Goal: Transaction & Acquisition: Purchase product/service

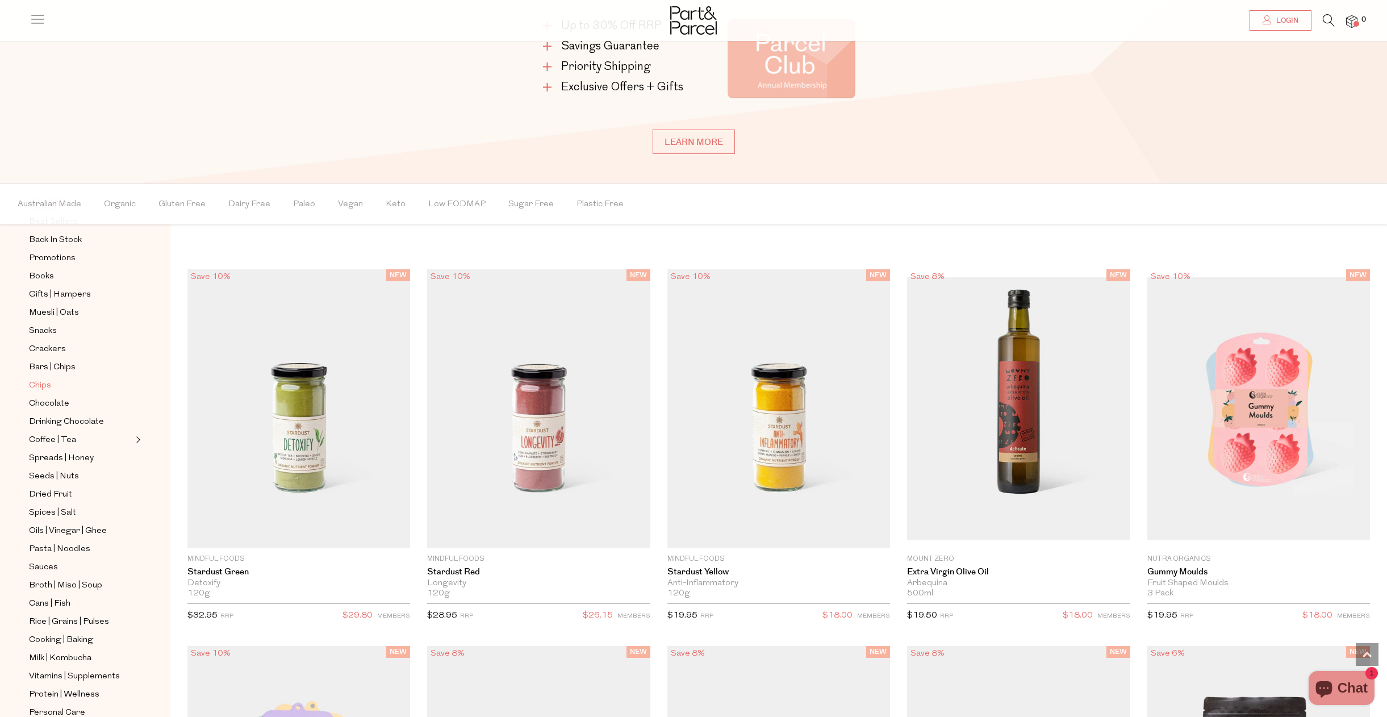
scroll to position [1030, 0]
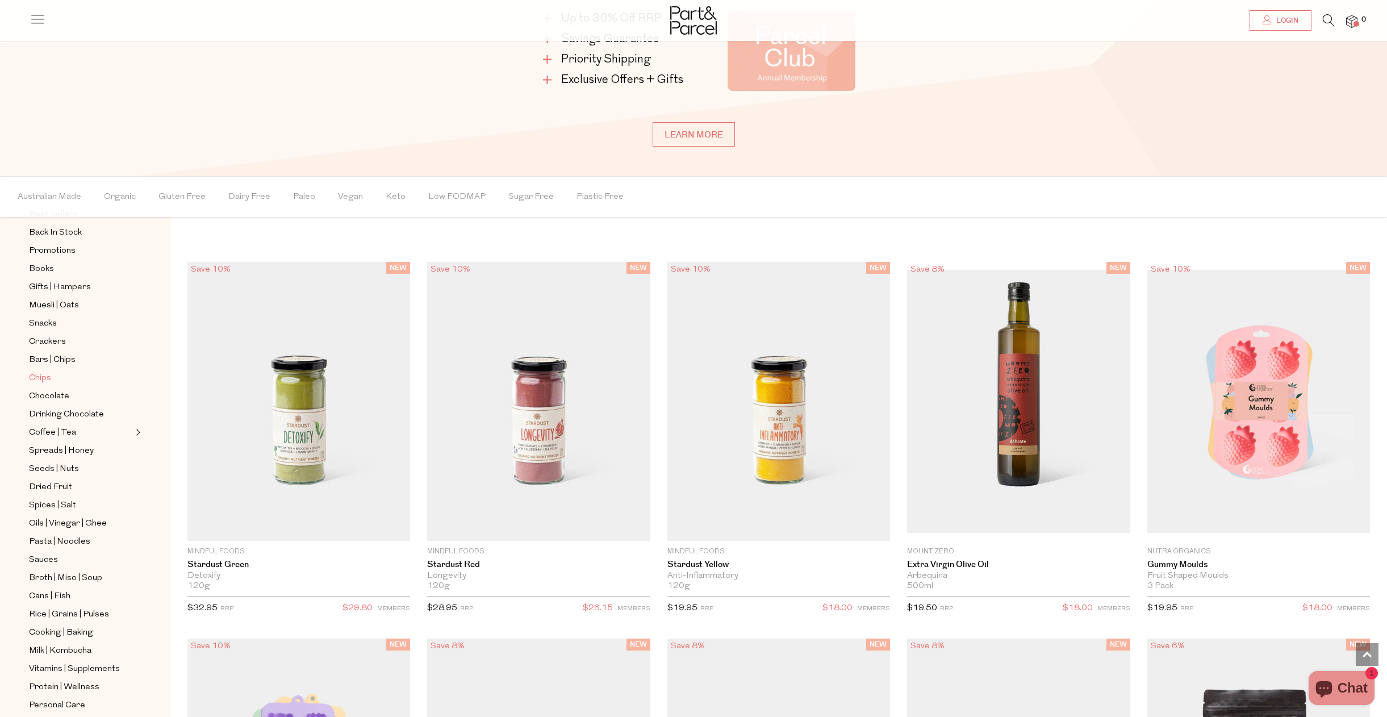
click at [36, 377] on span "Chips" at bounding box center [40, 378] width 22 height 14
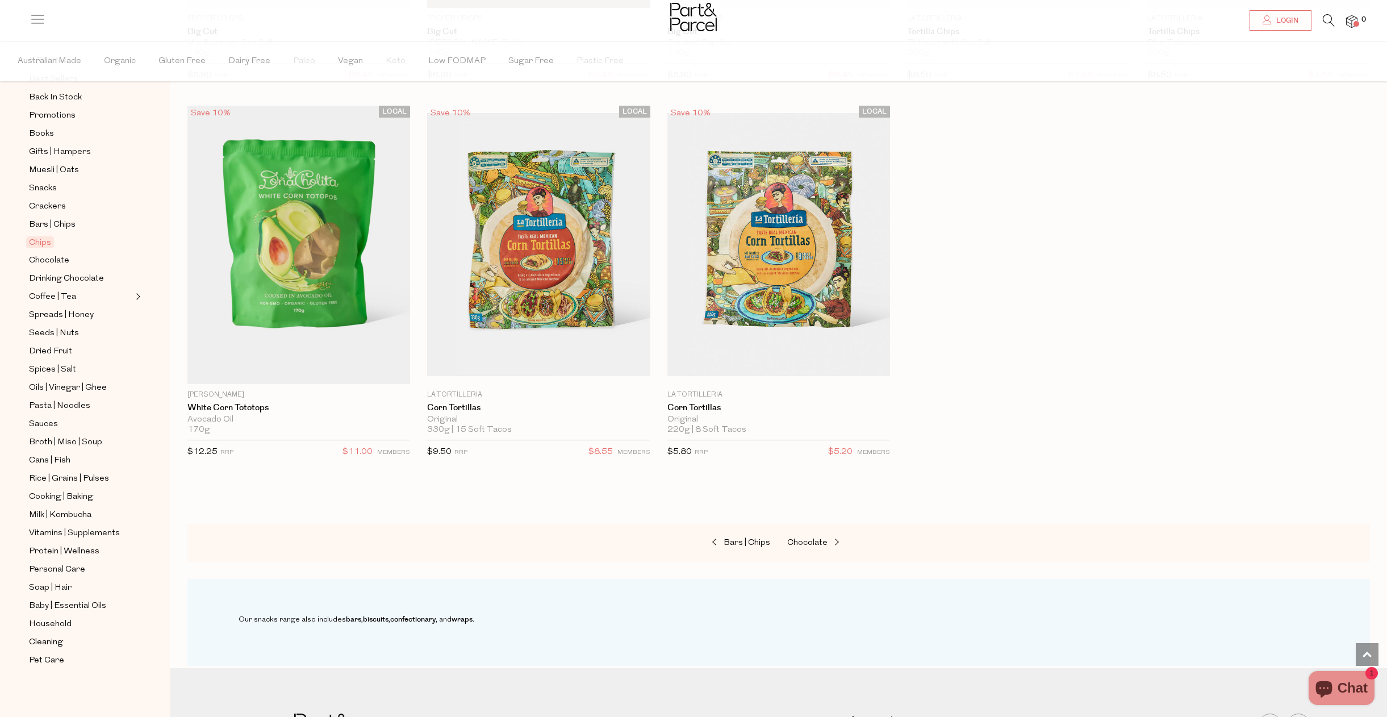
scroll to position [1141, 0]
click at [266, 283] on img at bounding box center [298, 244] width 223 height 278
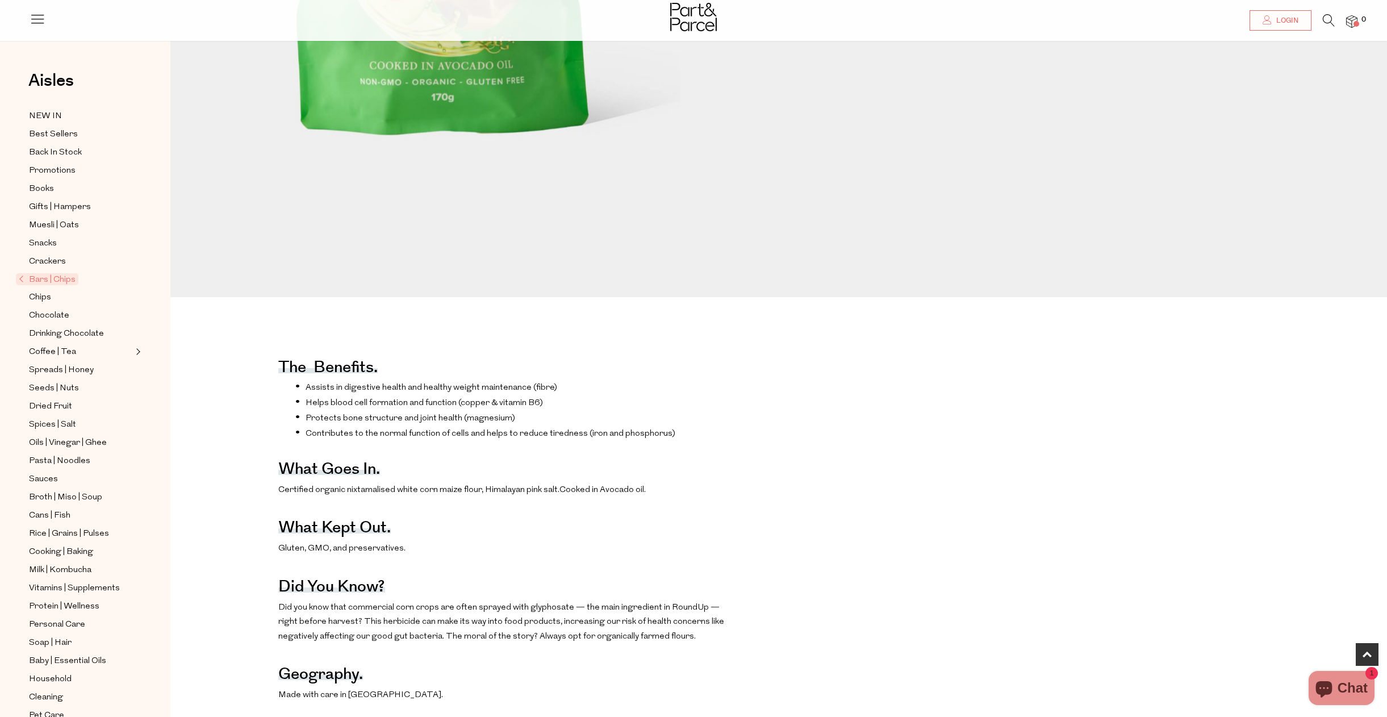
scroll to position [430, 0]
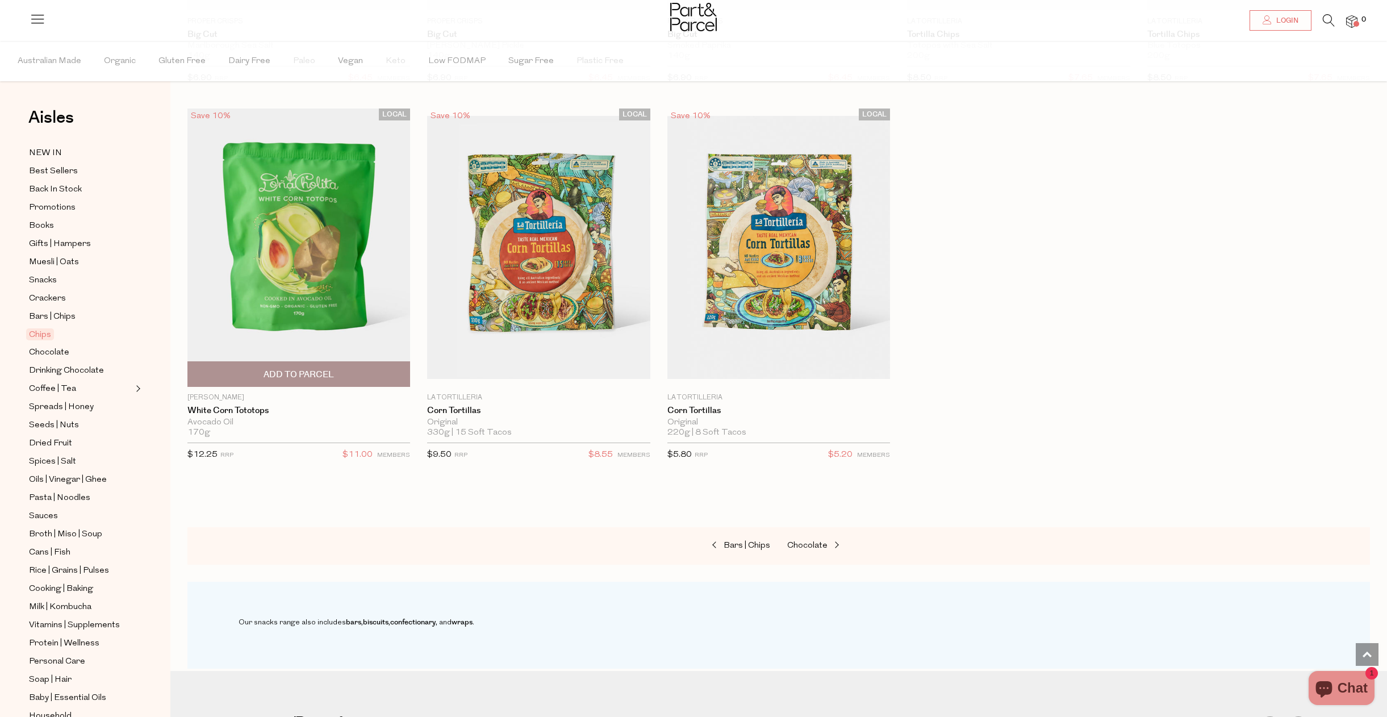
click at [297, 371] on span "Add To Parcel" at bounding box center [299, 375] width 70 height 12
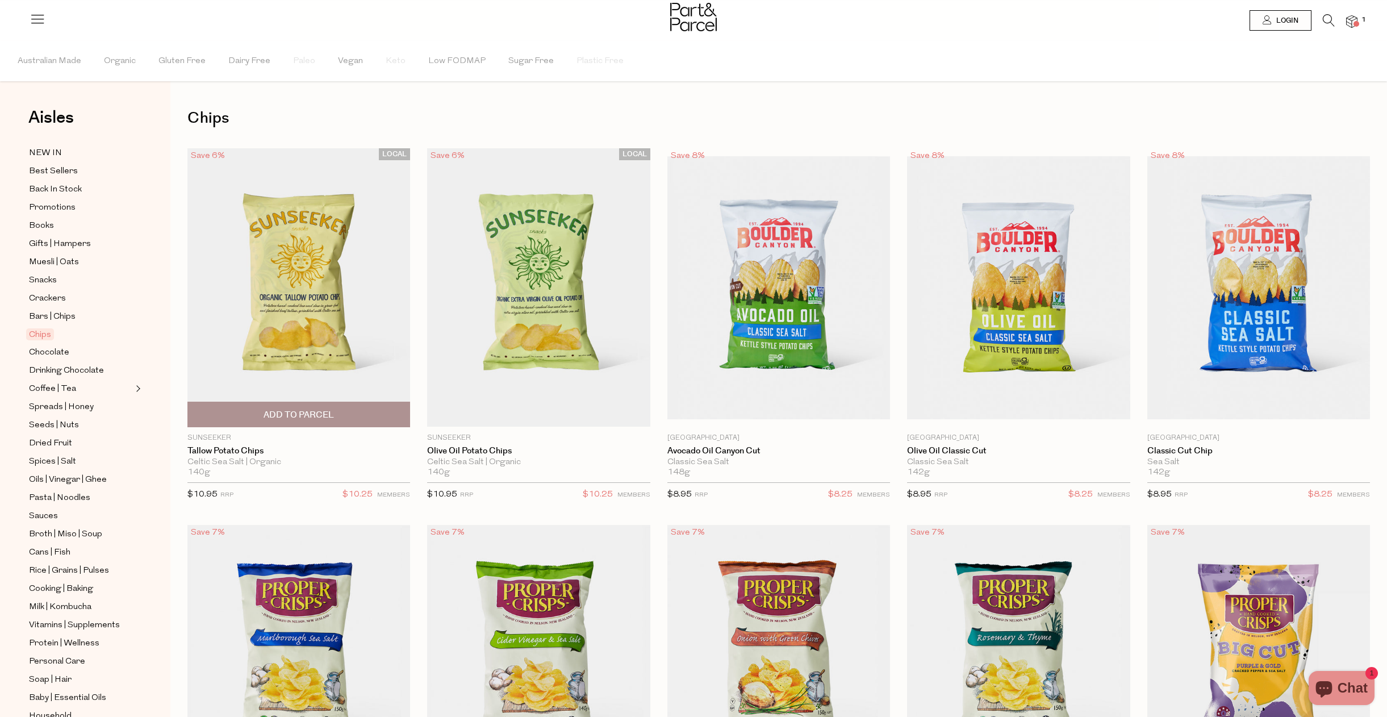
click at [249, 415] on span "Add To Parcel" at bounding box center [299, 414] width 216 height 24
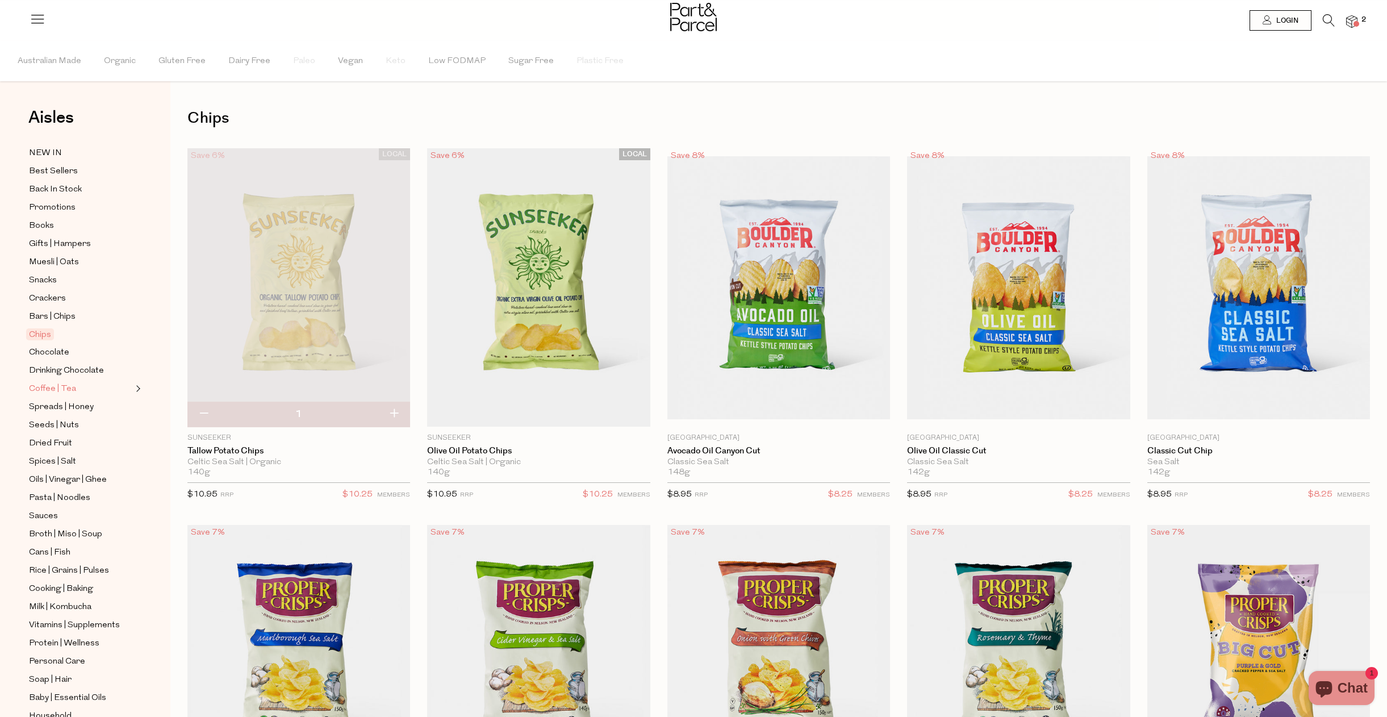
click at [51, 390] on span "Coffee | Tea" at bounding box center [52, 389] width 47 height 14
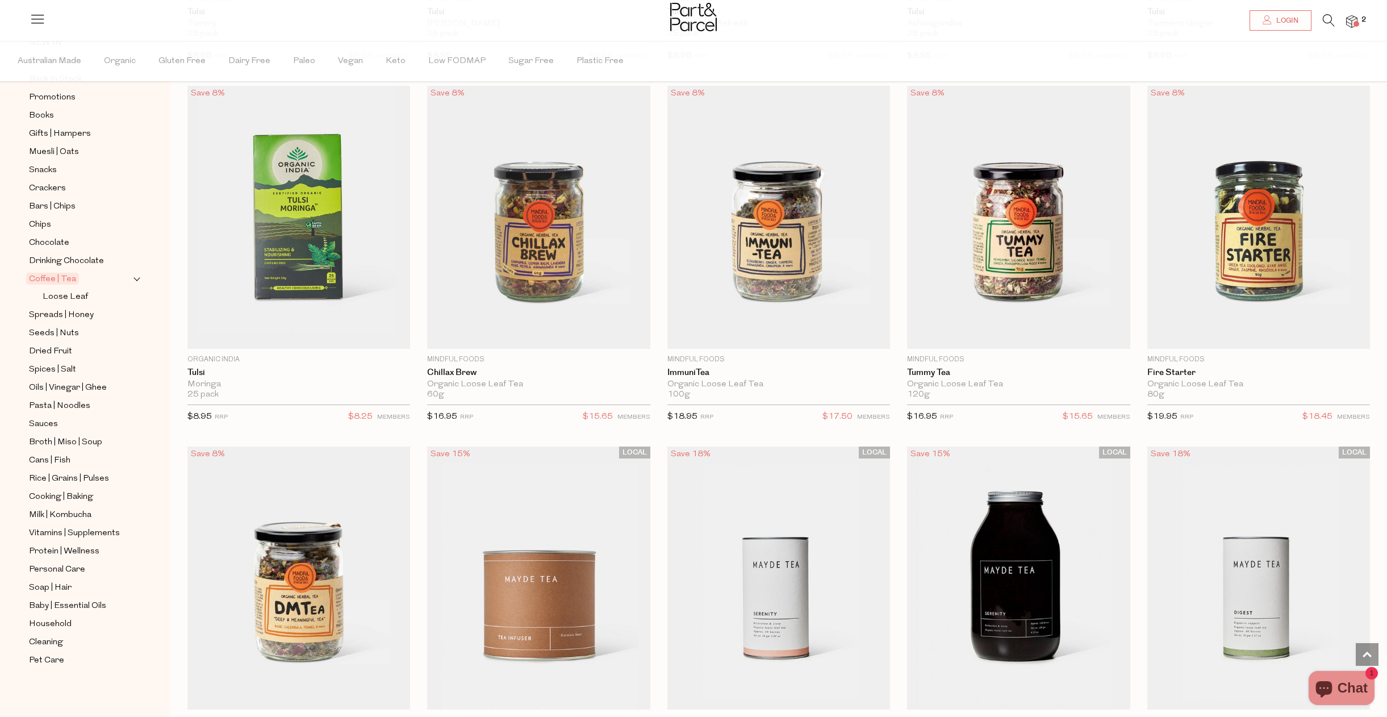
scroll to position [2456, 0]
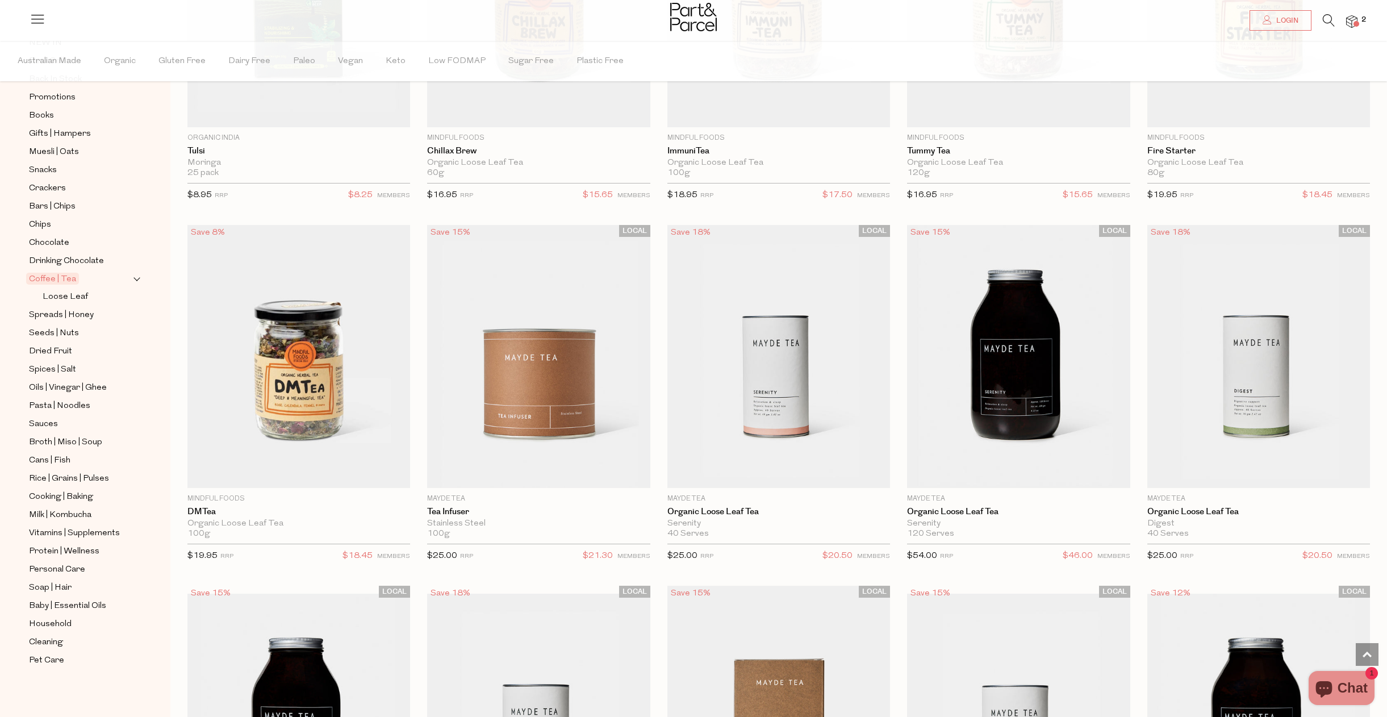
scroll to position [2459, 0]
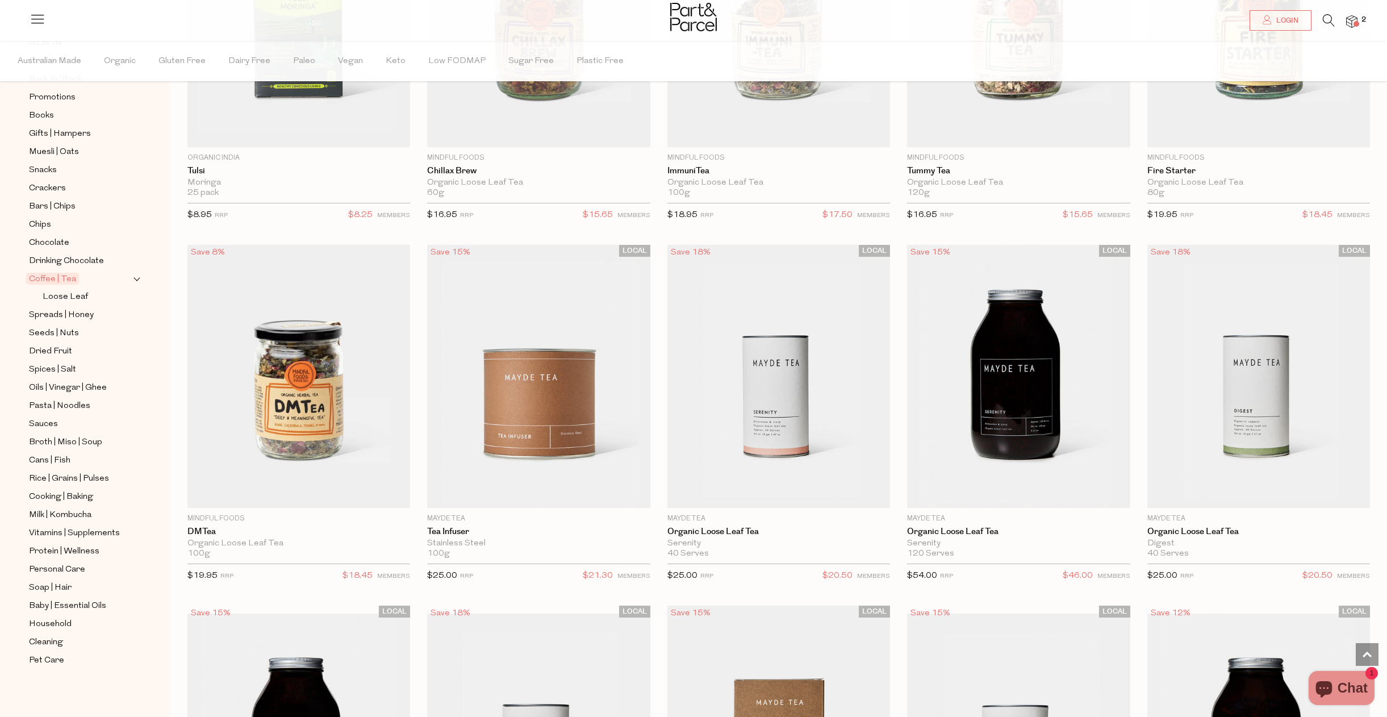
click at [1326, 19] on icon at bounding box center [1329, 20] width 12 height 12
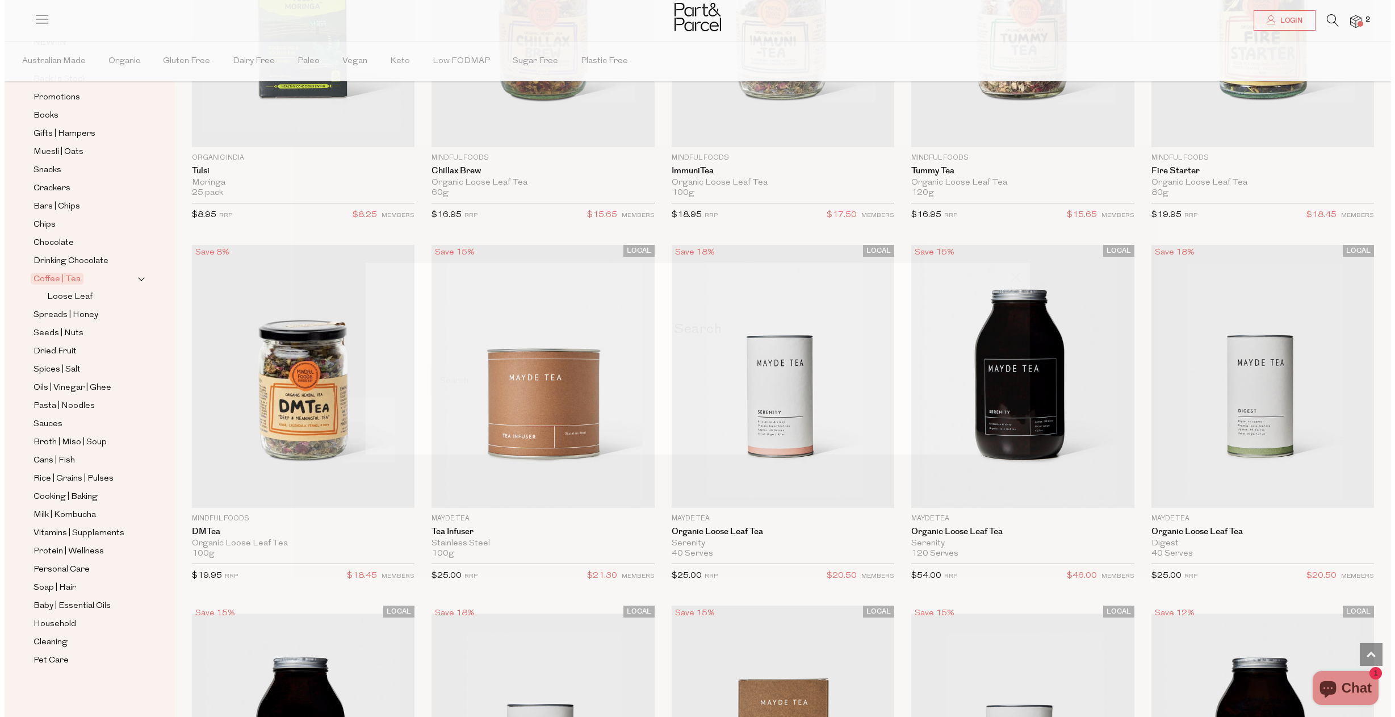
scroll to position [2472, 0]
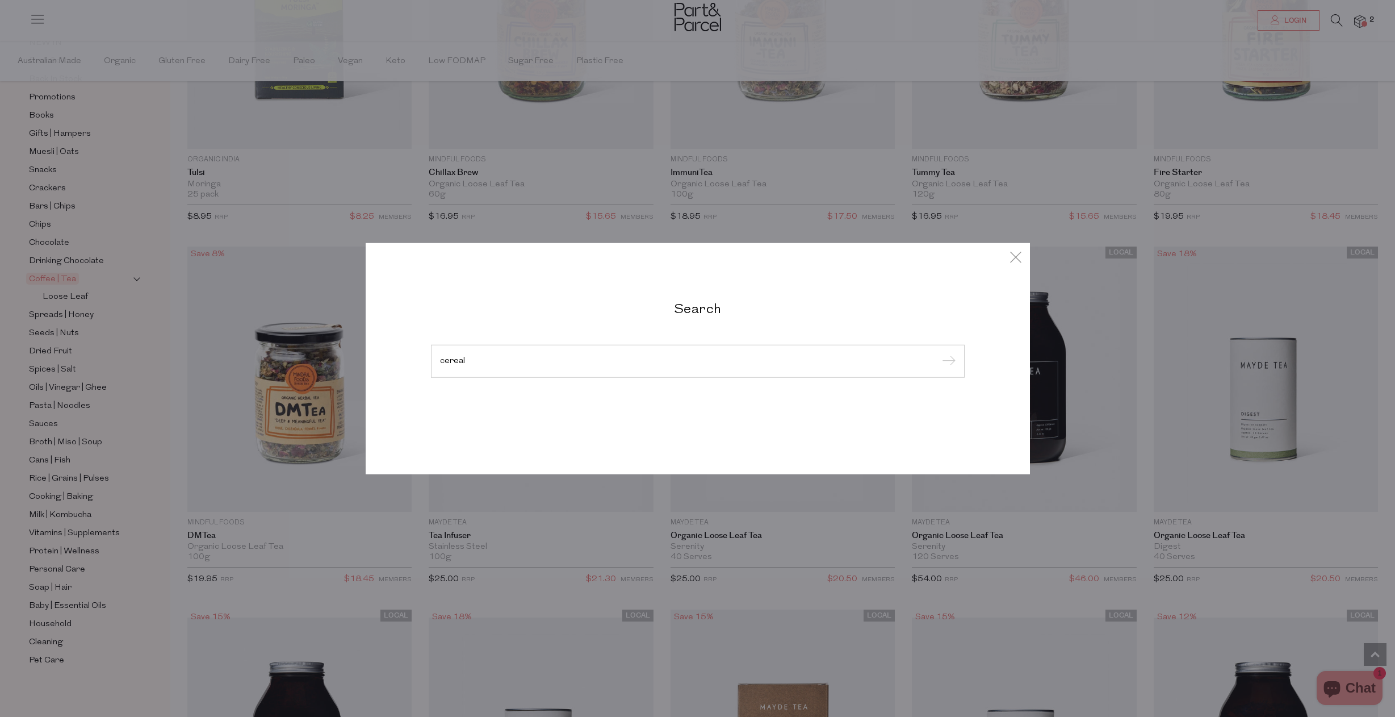
type input "cereal"
click at [939, 353] on input "submit" at bounding box center [947, 361] width 17 height 17
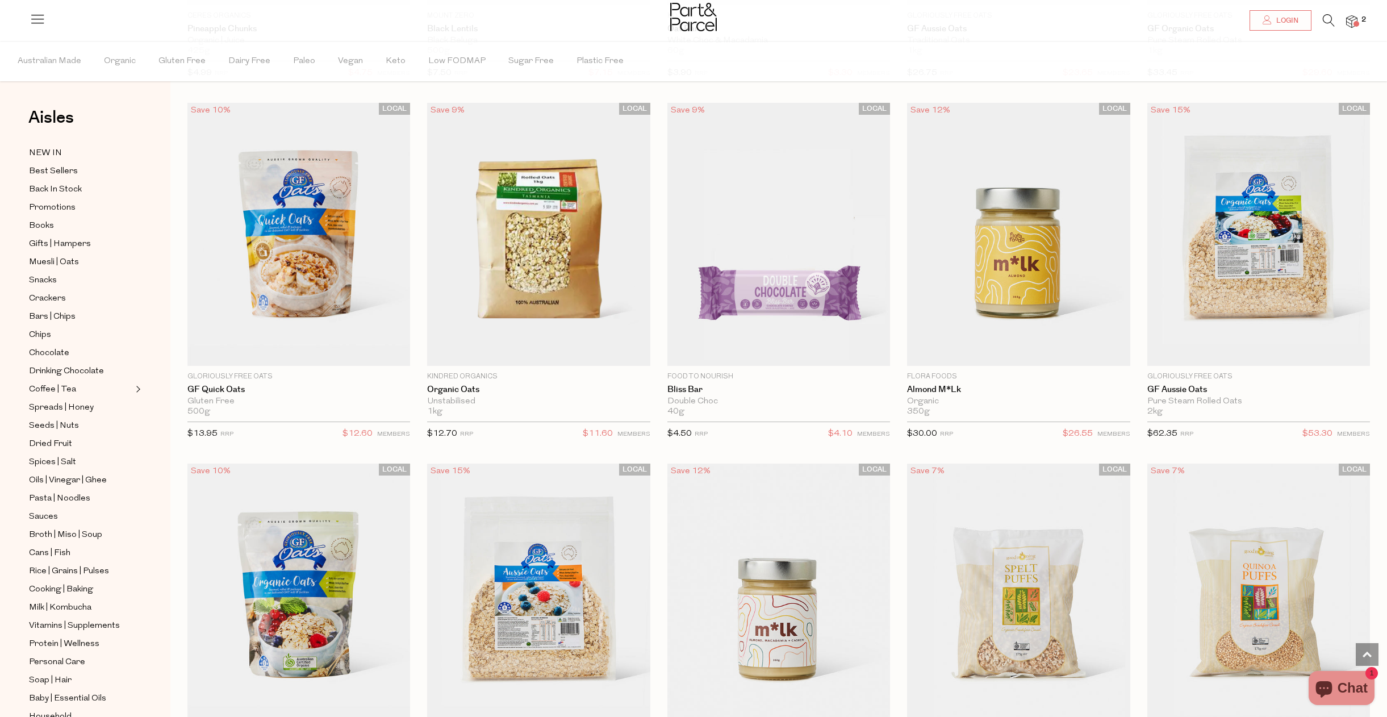
scroll to position [2227, 0]
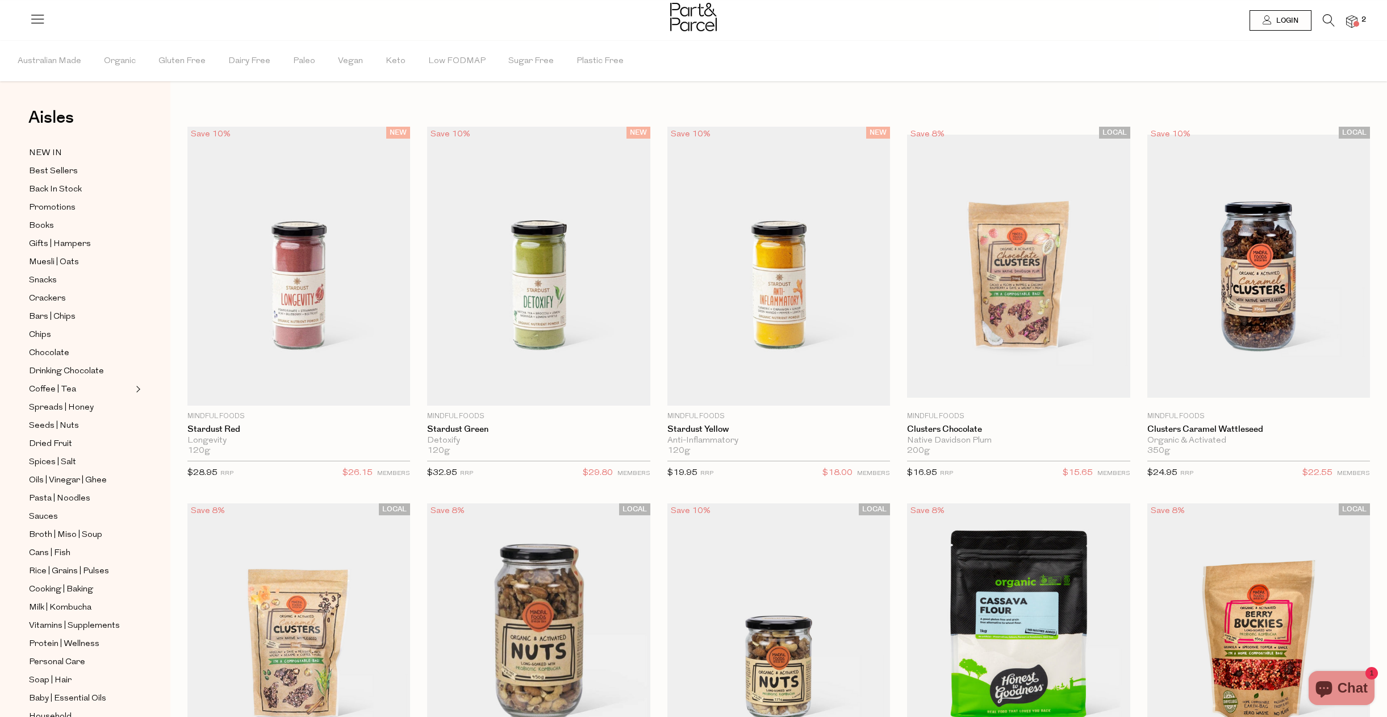
click at [1327, 15] on icon at bounding box center [1329, 20] width 12 height 12
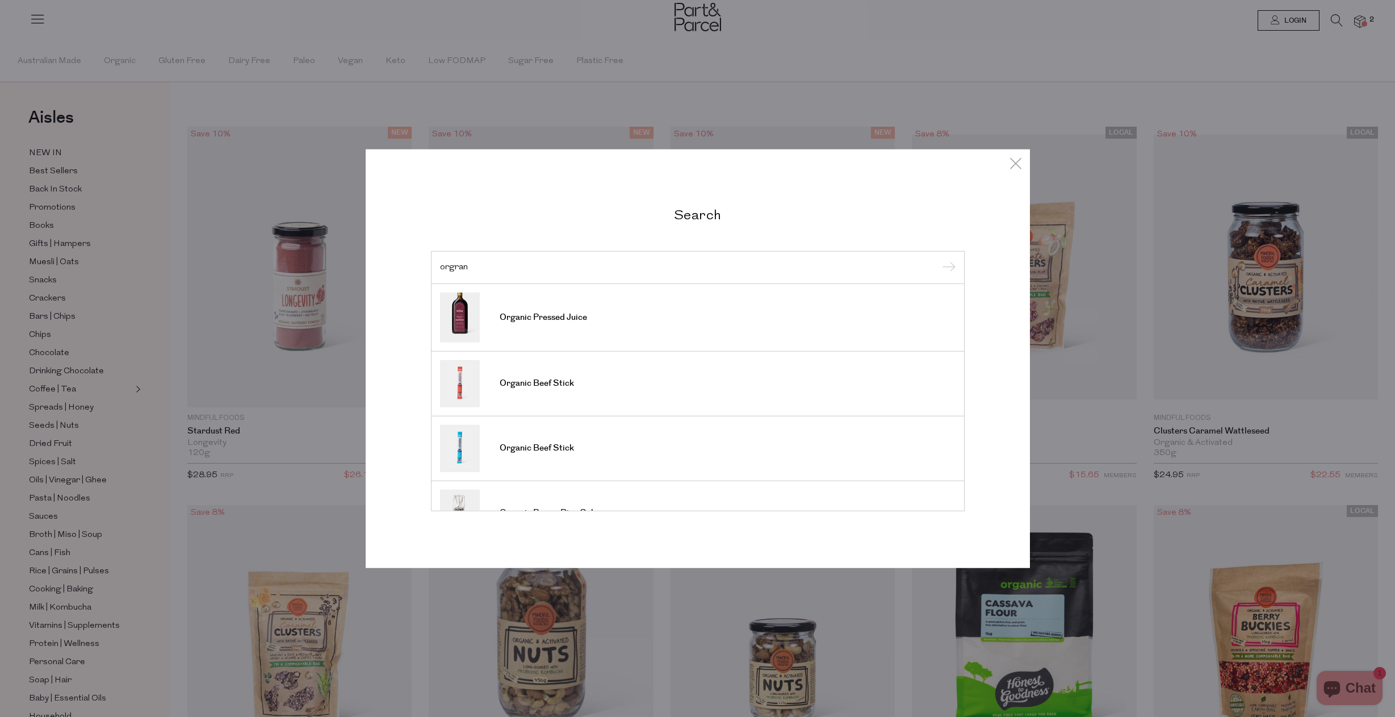
type input "orgran"
click at [939, 260] on input "submit" at bounding box center [947, 268] width 17 height 17
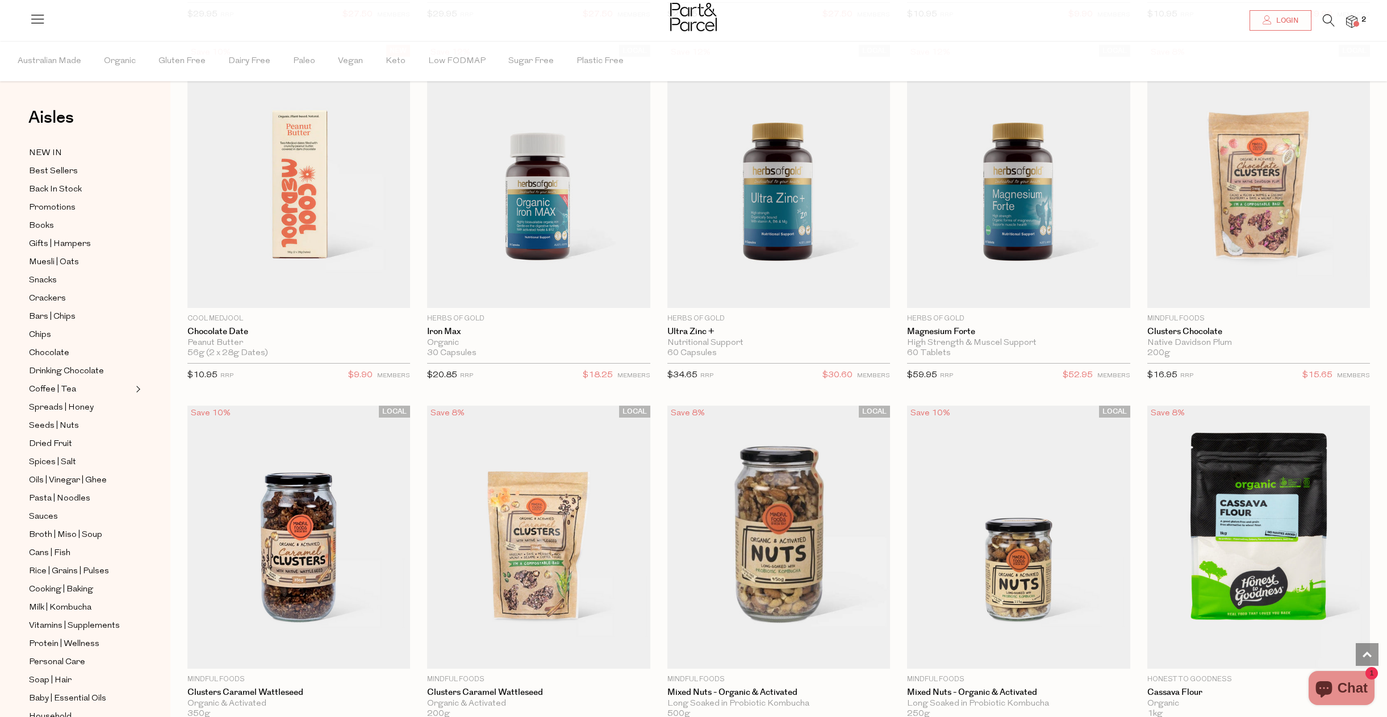
scroll to position [894, 0]
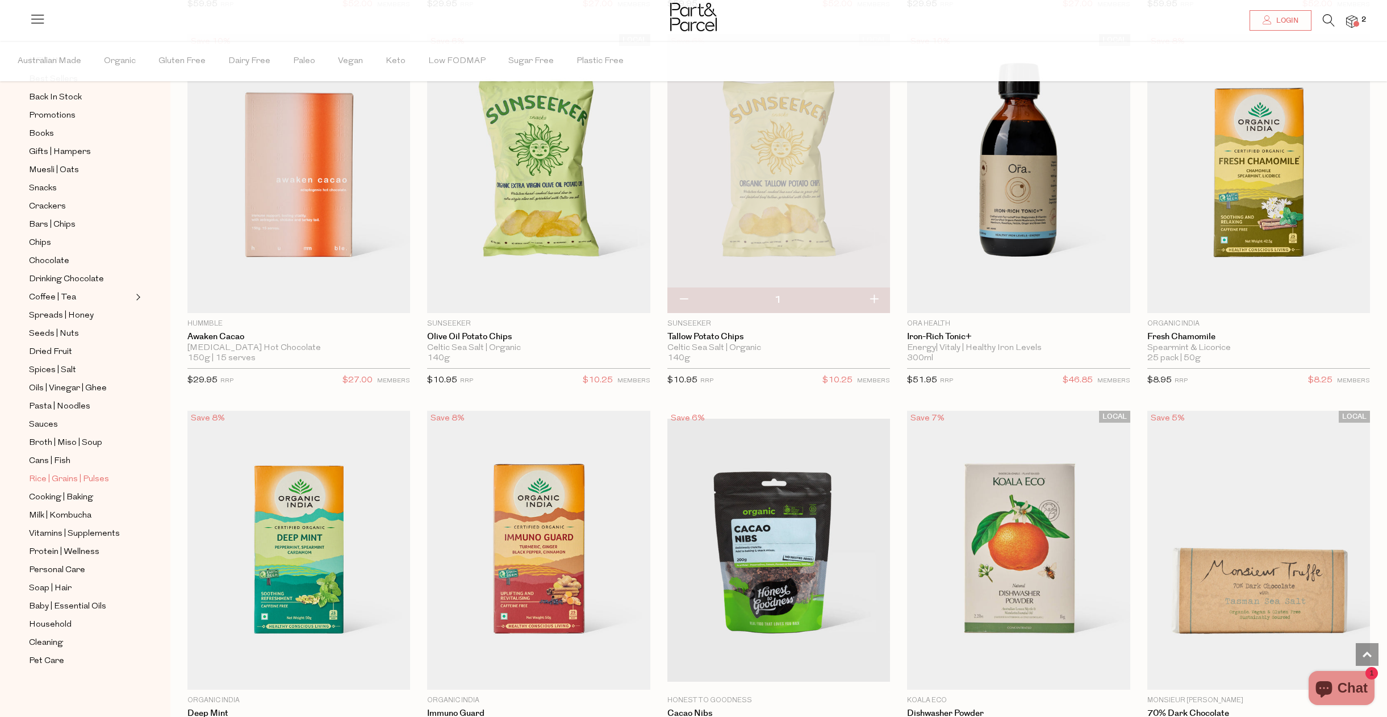
scroll to position [93, 0]
click at [69, 565] on span "Personal Care" at bounding box center [57, 570] width 56 height 14
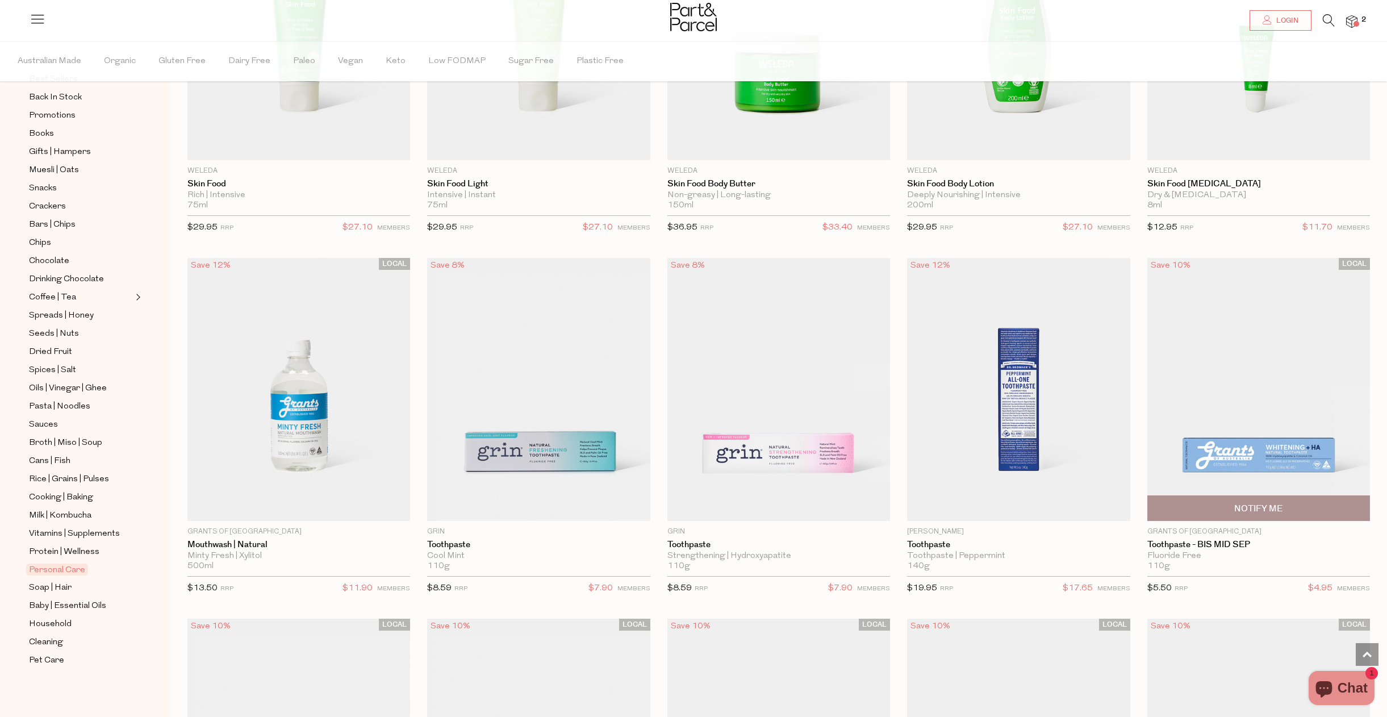
scroll to position [972, 0]
click at [1267, 373] on img at bounding box center [1258, 389] width 223 height 263
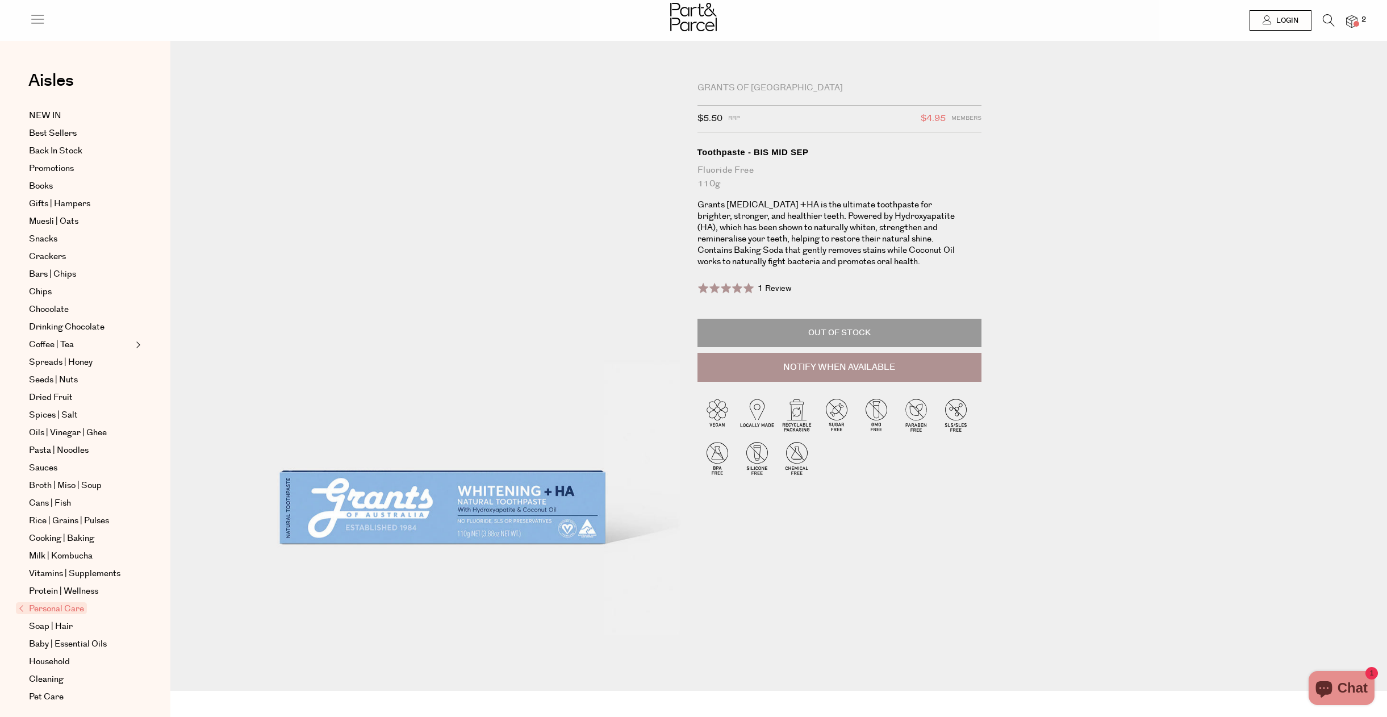
click at [834, 371] on button "Notify When Available" at bounding box center [839, 368] width 284 height 30
type input "Notify when available"
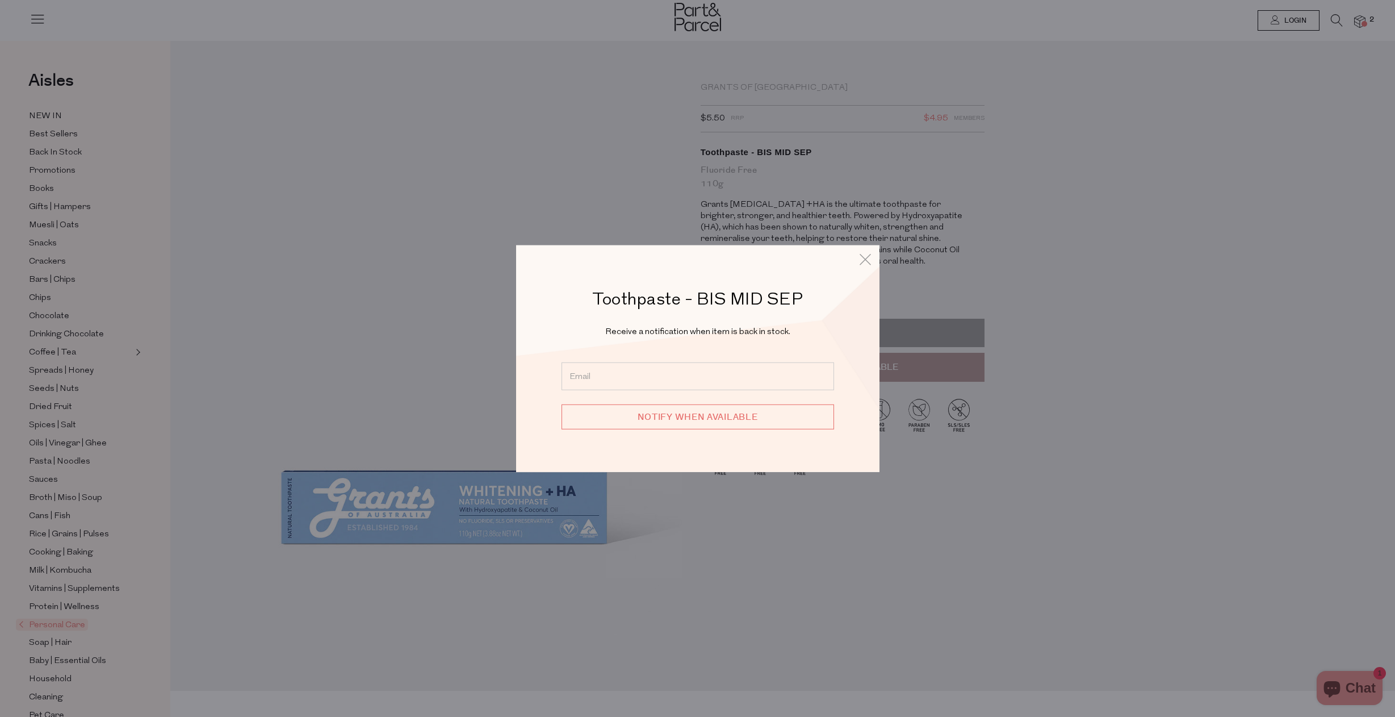
click at [700, 376] on input "email" at bounding box center [698, 376] width 273 height 28
type input "rtcrowe@hotmail.com"
click at [707, 420] on input "Notify when available" at bounding box center [698, 416] width 273 height 25
type input "We will be in touch"
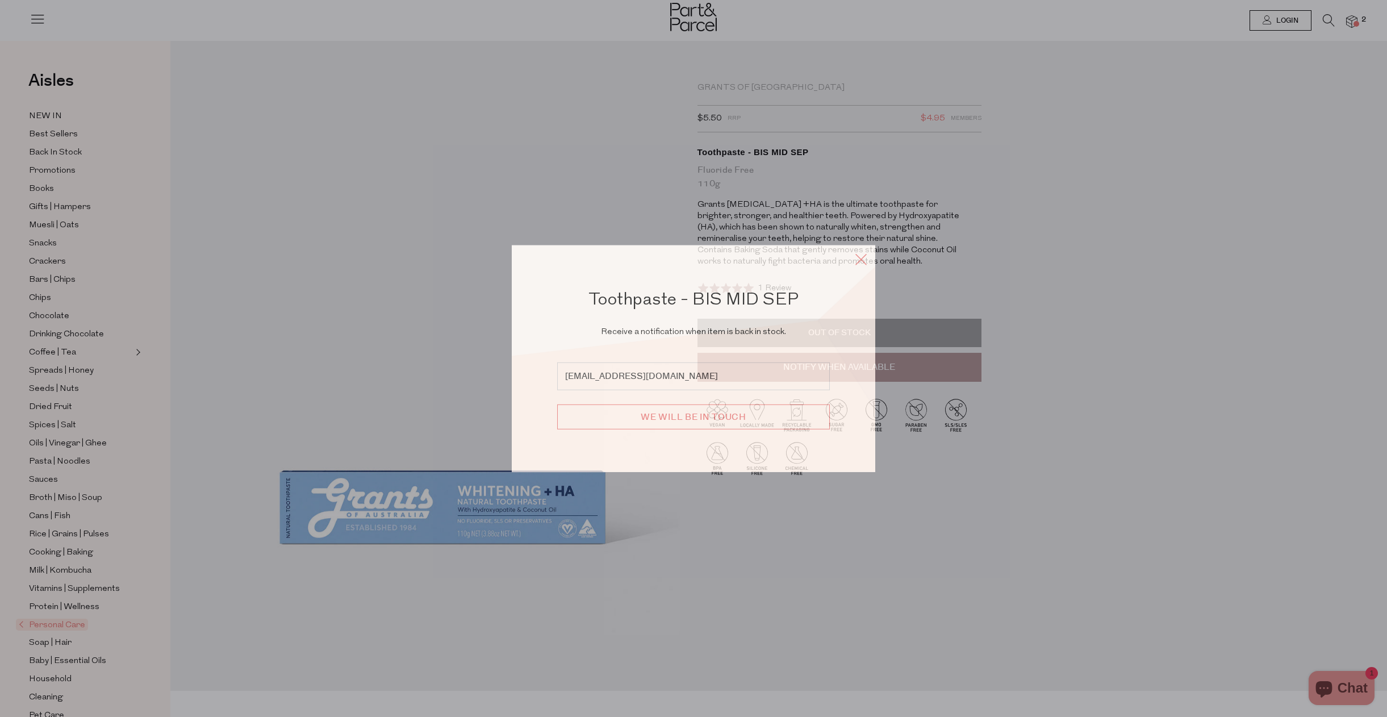
click at [862, 261] on icon at bounding box center [860, 259] width 17 height 16
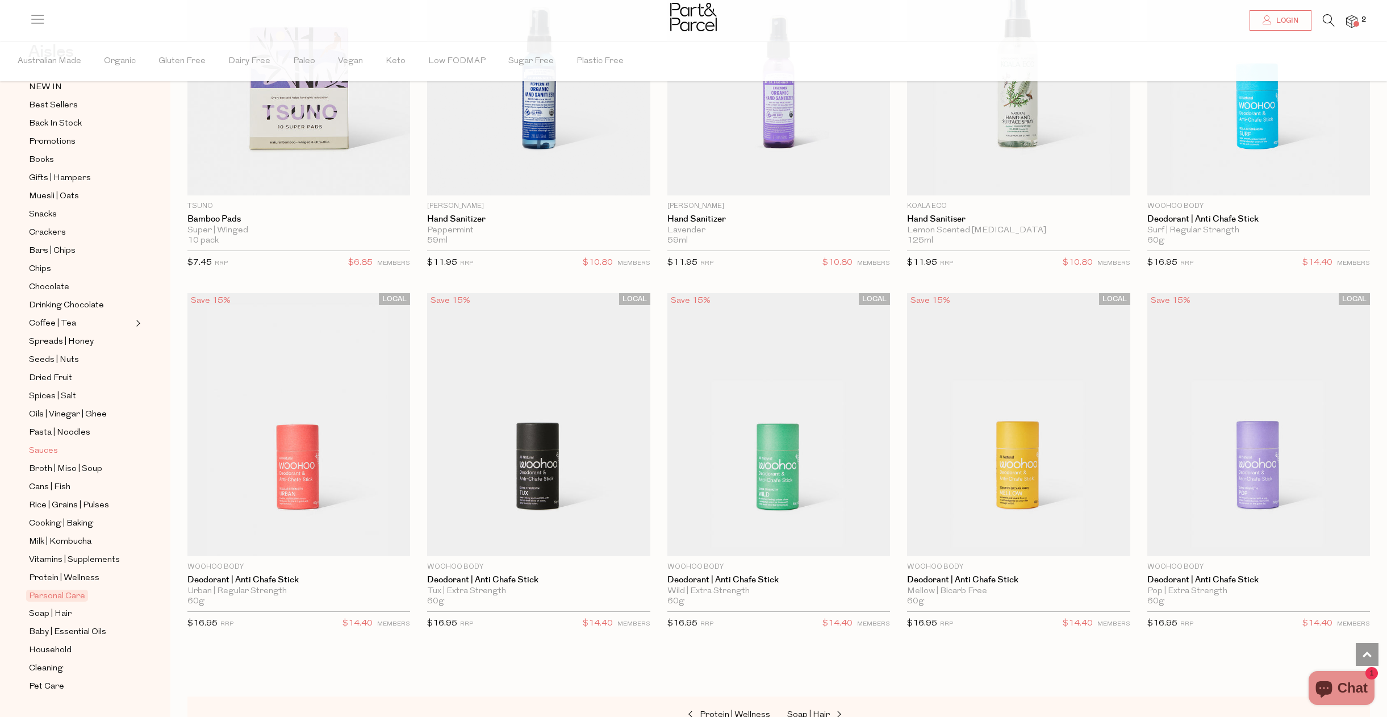
scroll to position [92, 0]
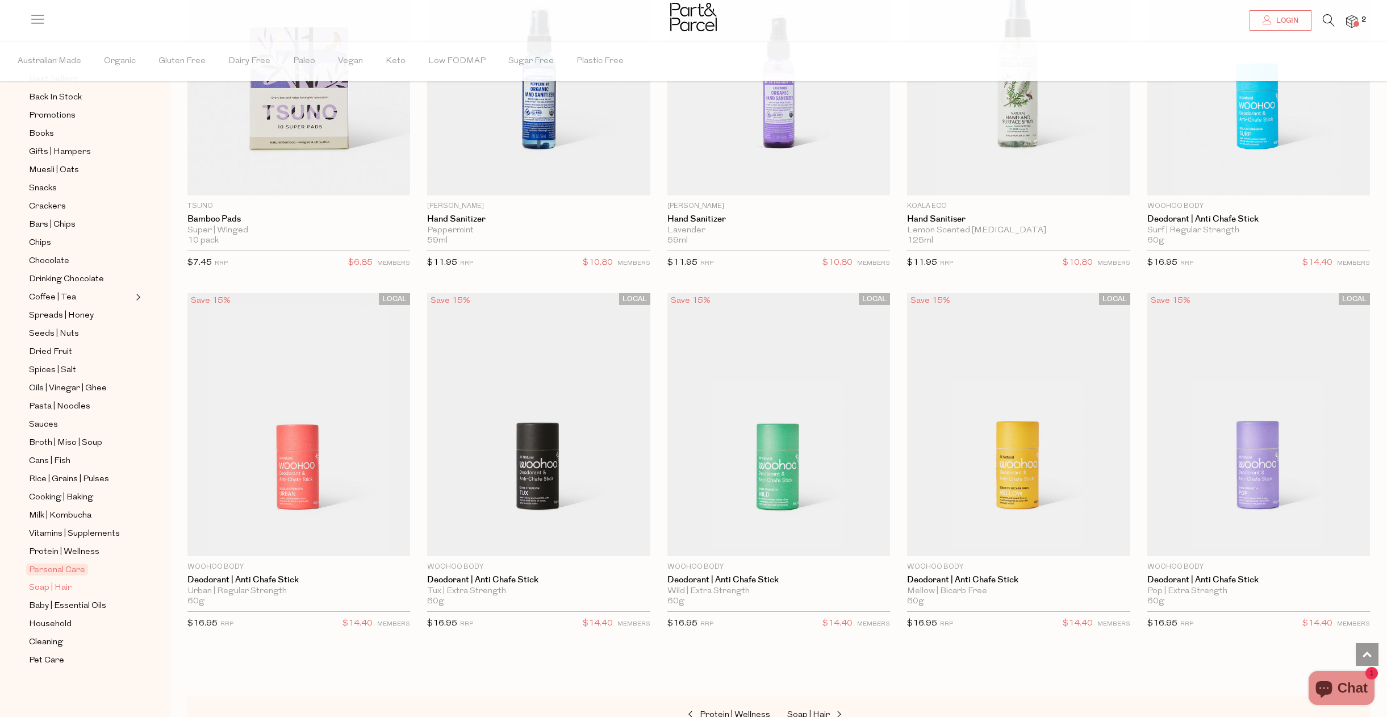
click at [48, 588] on span "Soap | Hair" at bounding box center [50, 588] width 43 height 14
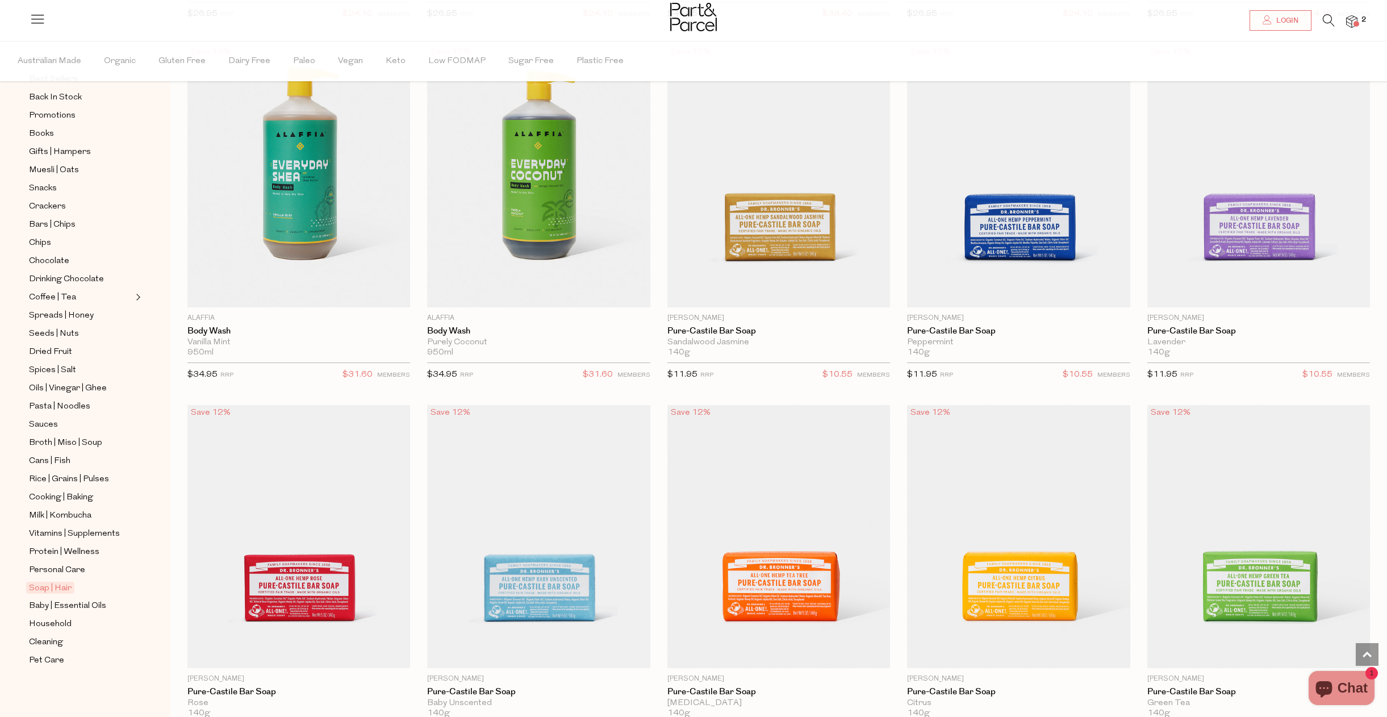
scroll to position [1107, 0]
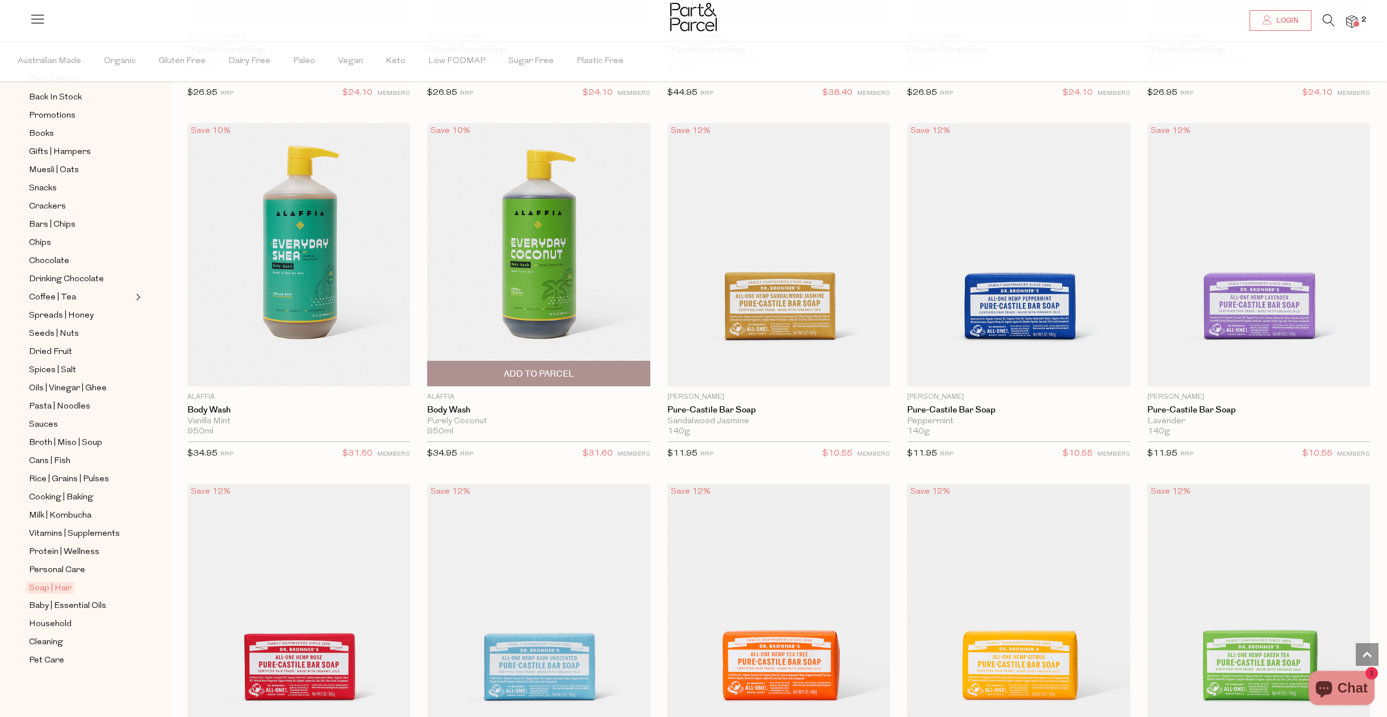
click at [561, 285] on img at bounding box center [538, 254] width 223 height 263
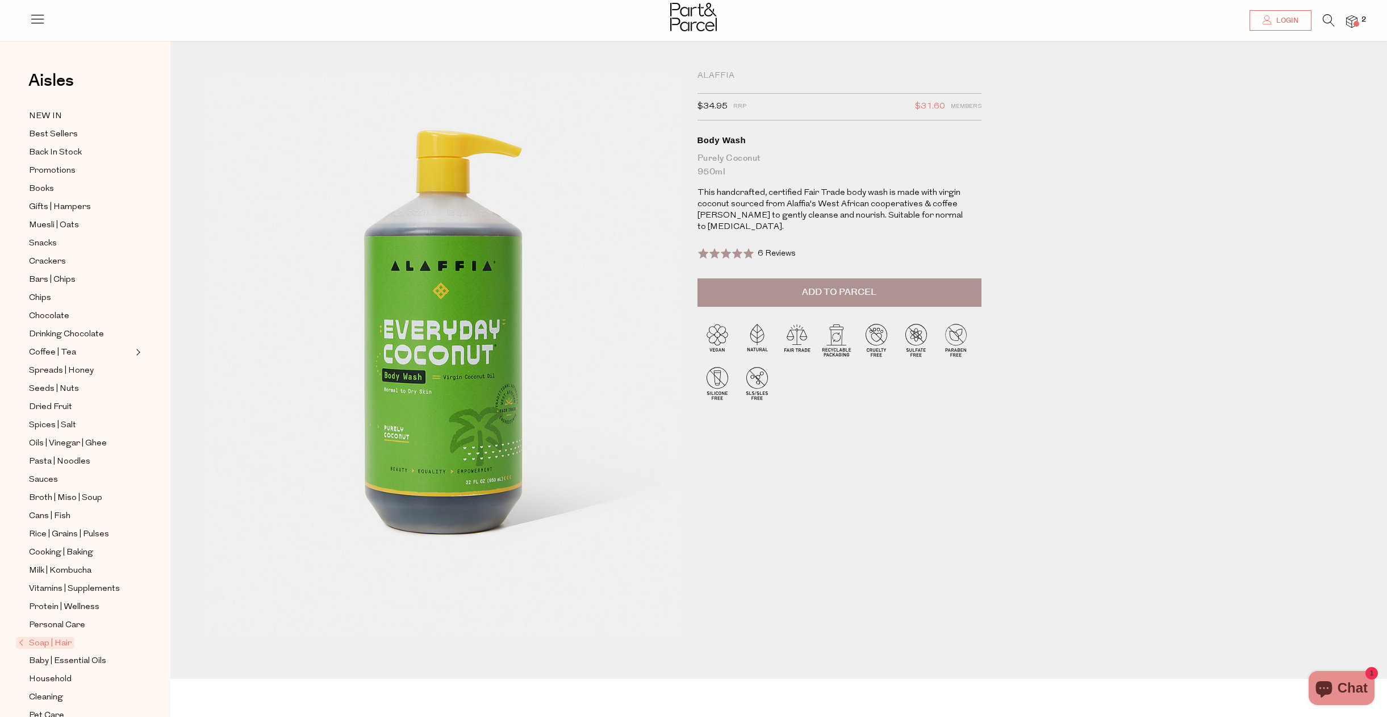
scroll to position [15, 0]
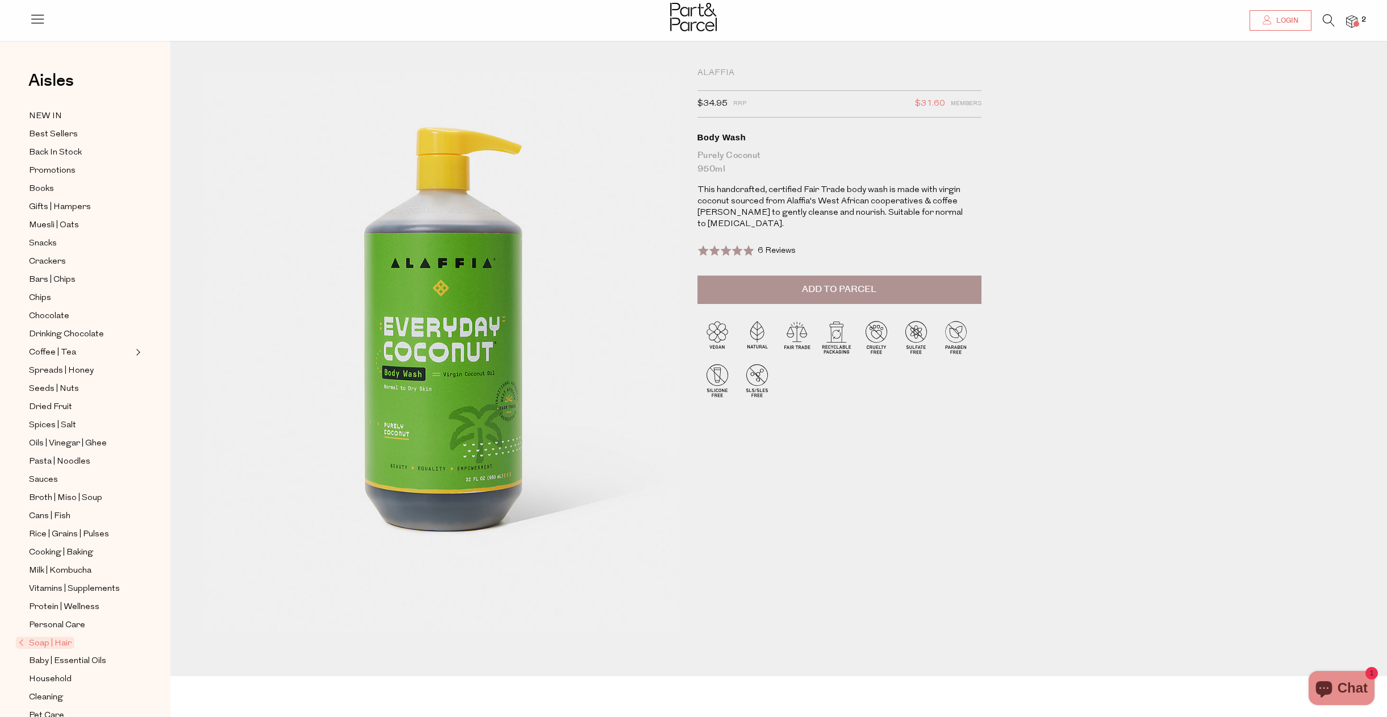
click at [723, 245] on span at bounding box center [725, 250] width 57 height 11
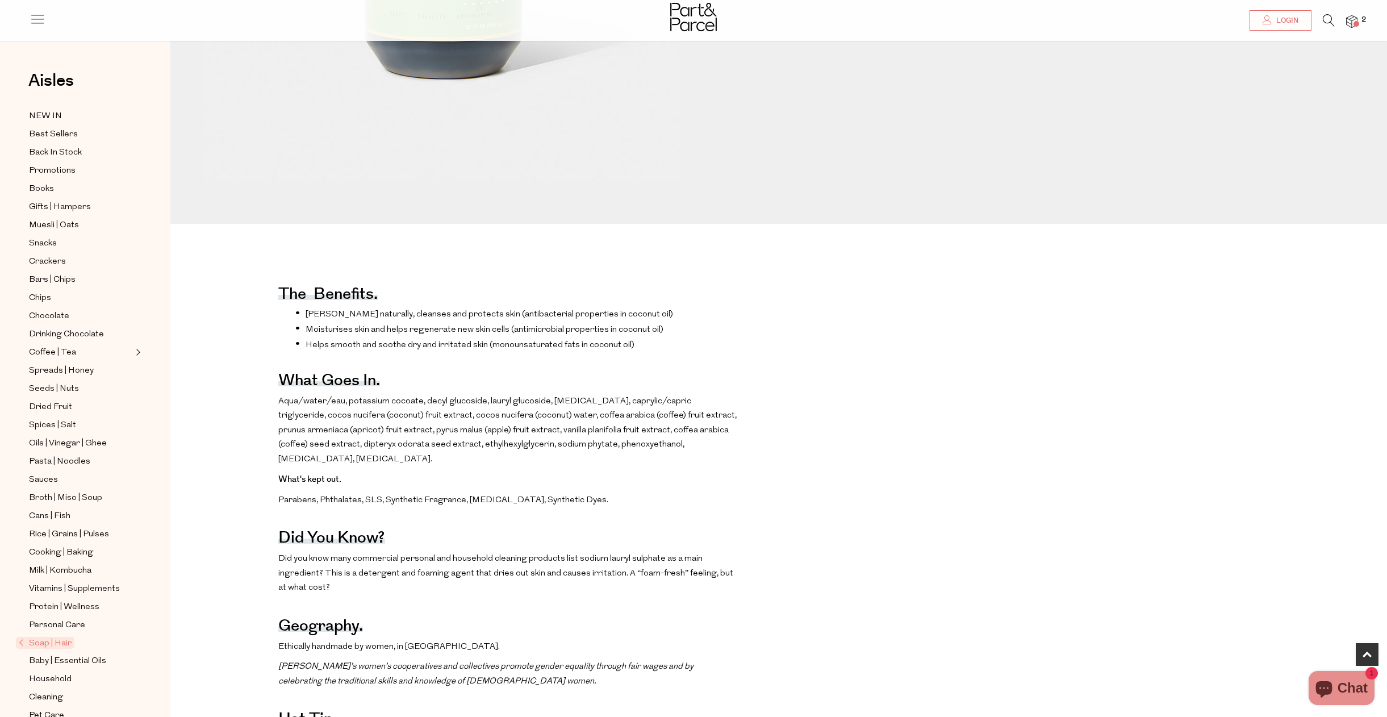
scroll to position [480, 0]
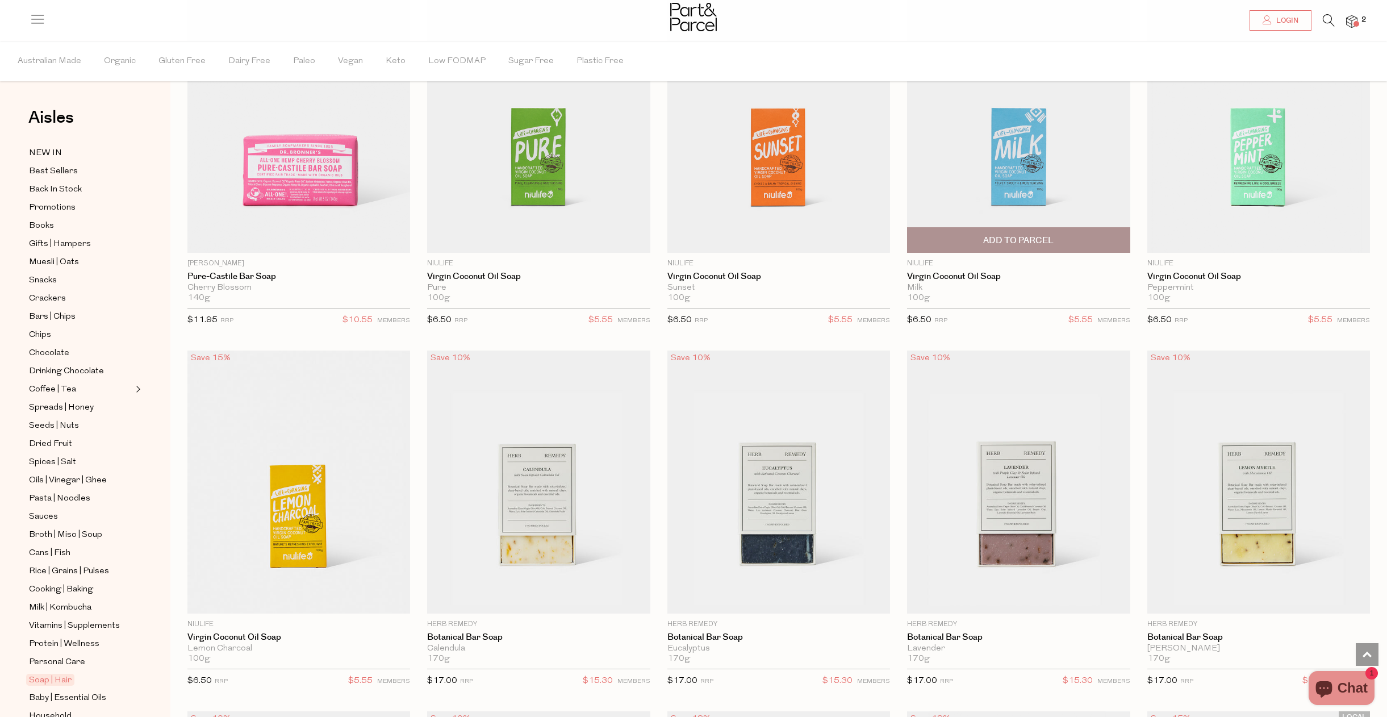
scroll to position [1961, 0]
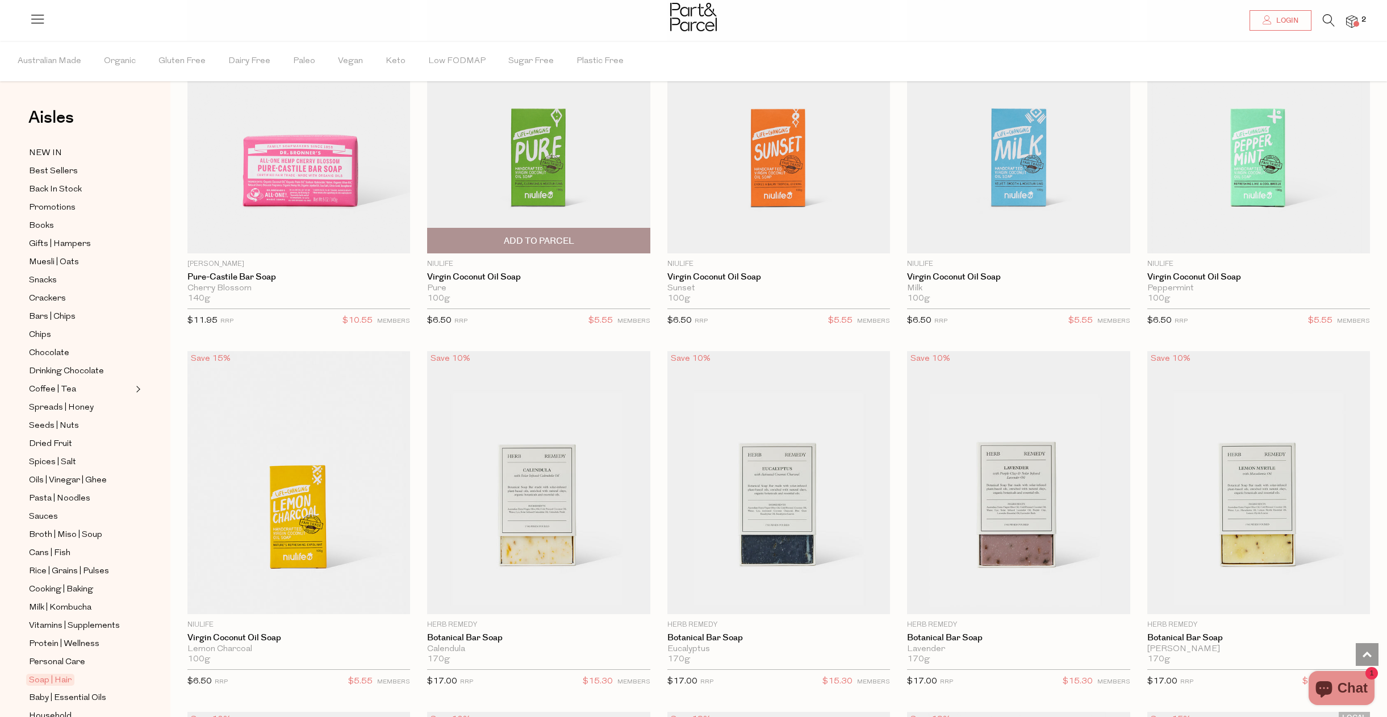
click at [553, 134] on img at bounding box center [538, 121] width 223 height 263
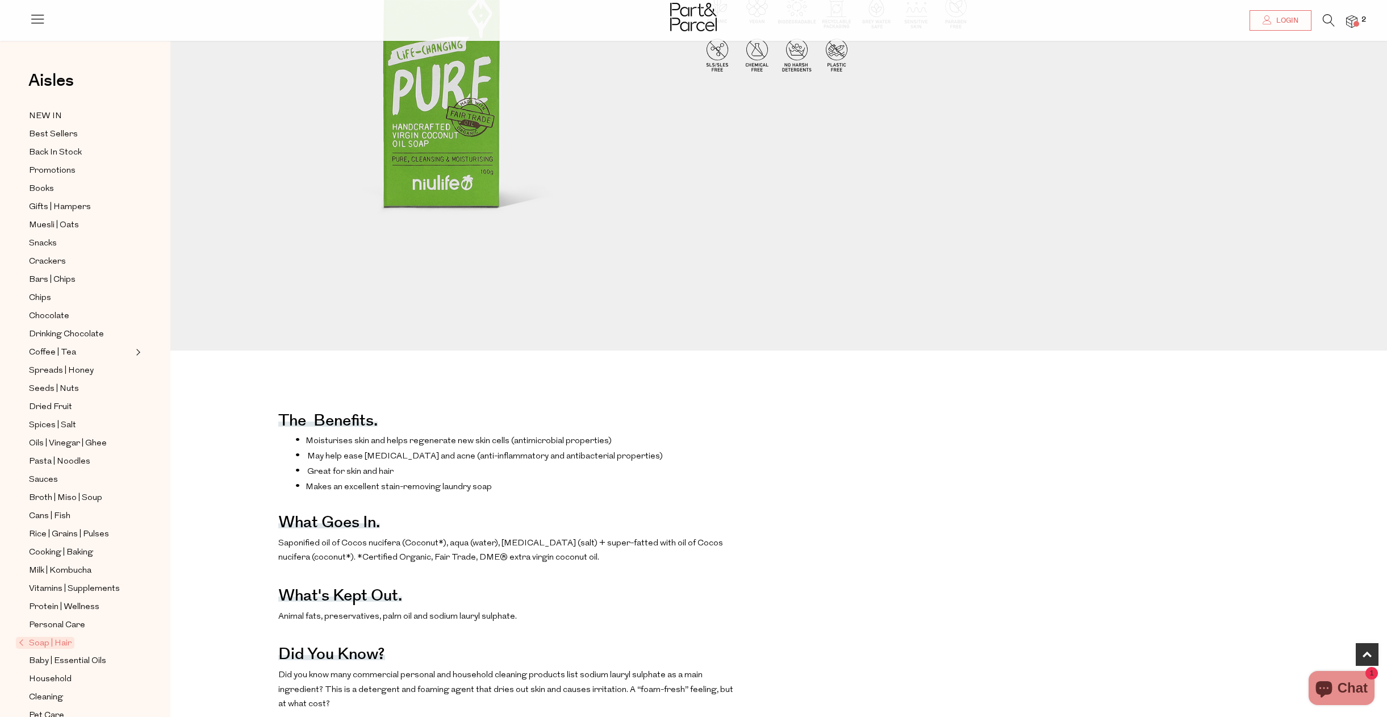
scroll to position [341, 0]
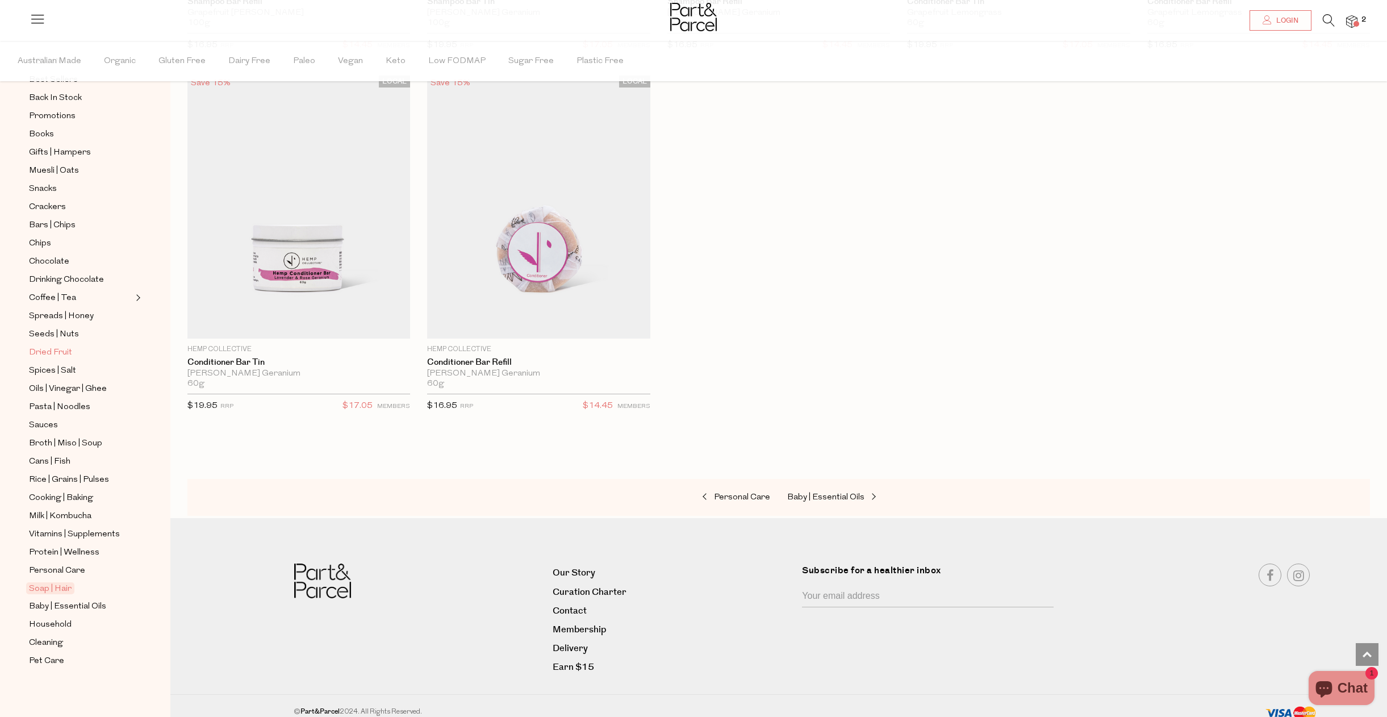
scroll to position [91, 0]
click at [56, 645] on span "Cleaning" at bounding box center [46, 644] width 34 height 14
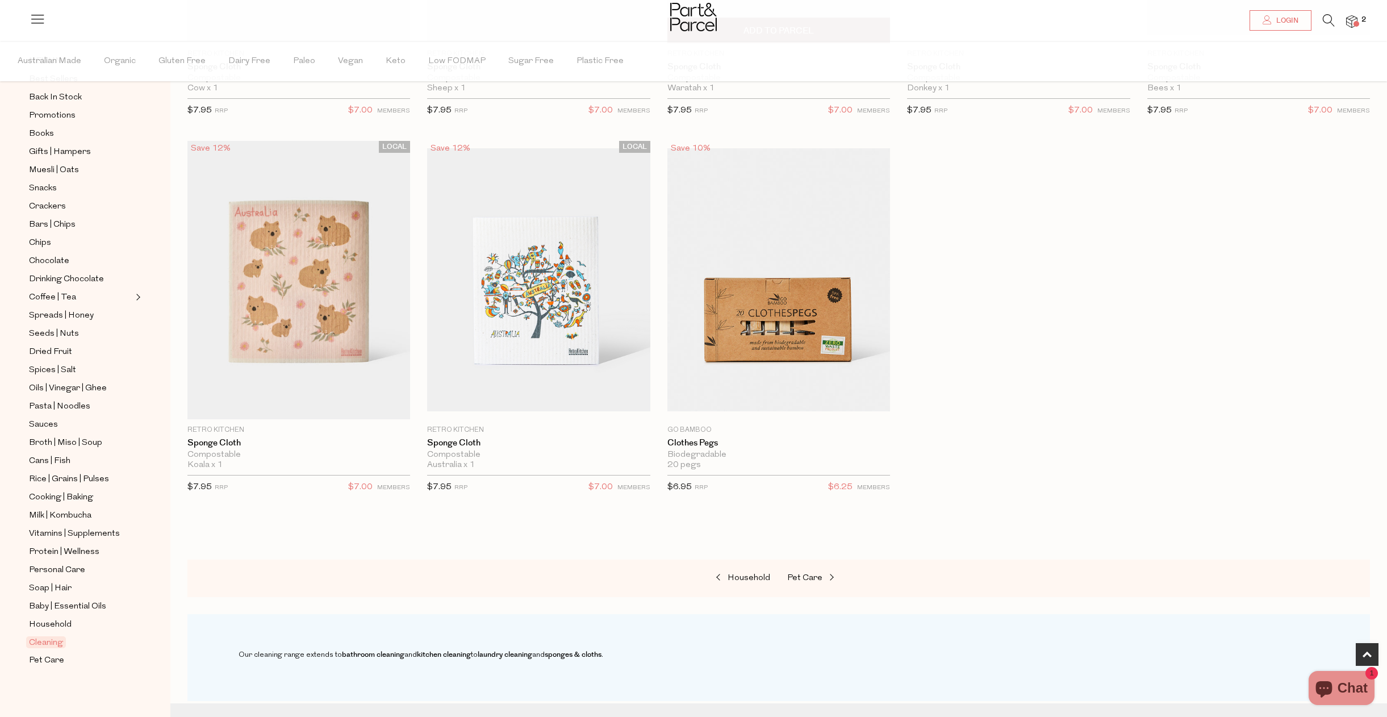
scroll to position [787, 0]
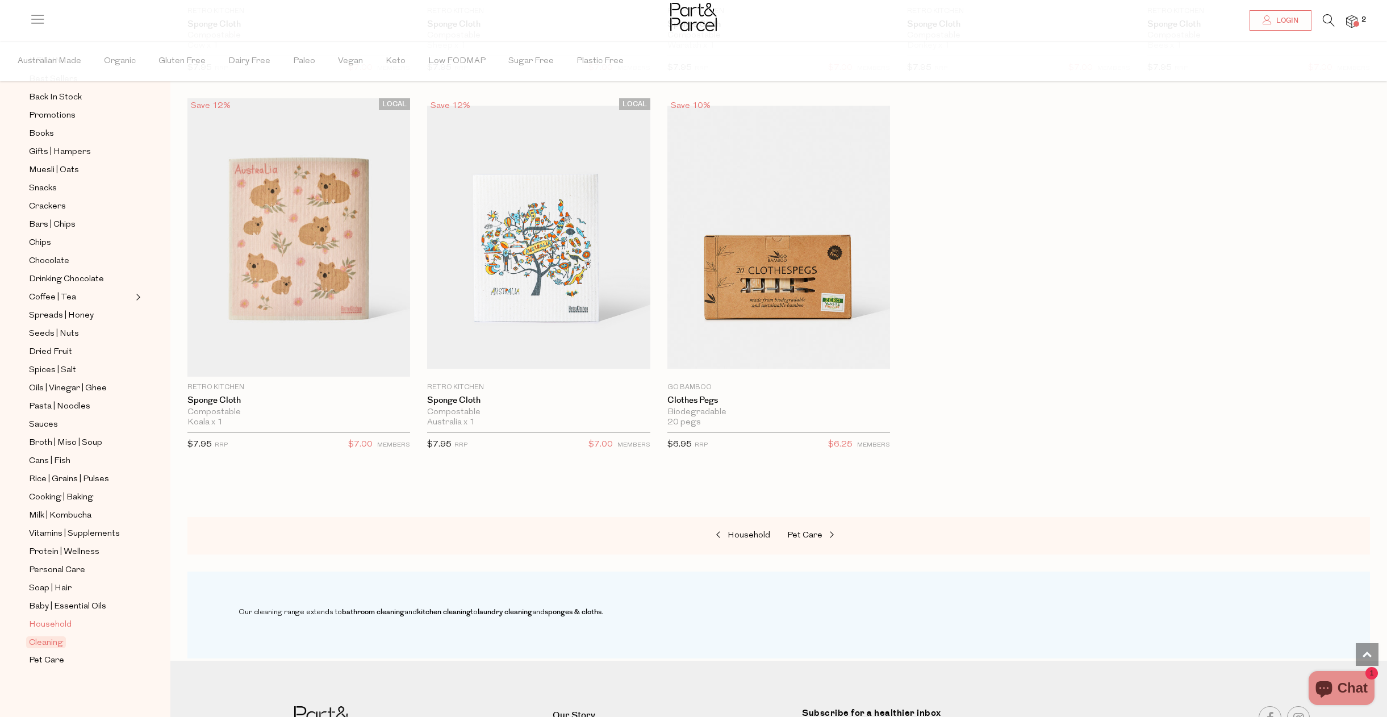
click at [45, 622] on span "Household" at bounding box center [50, 625] width 43 height 14
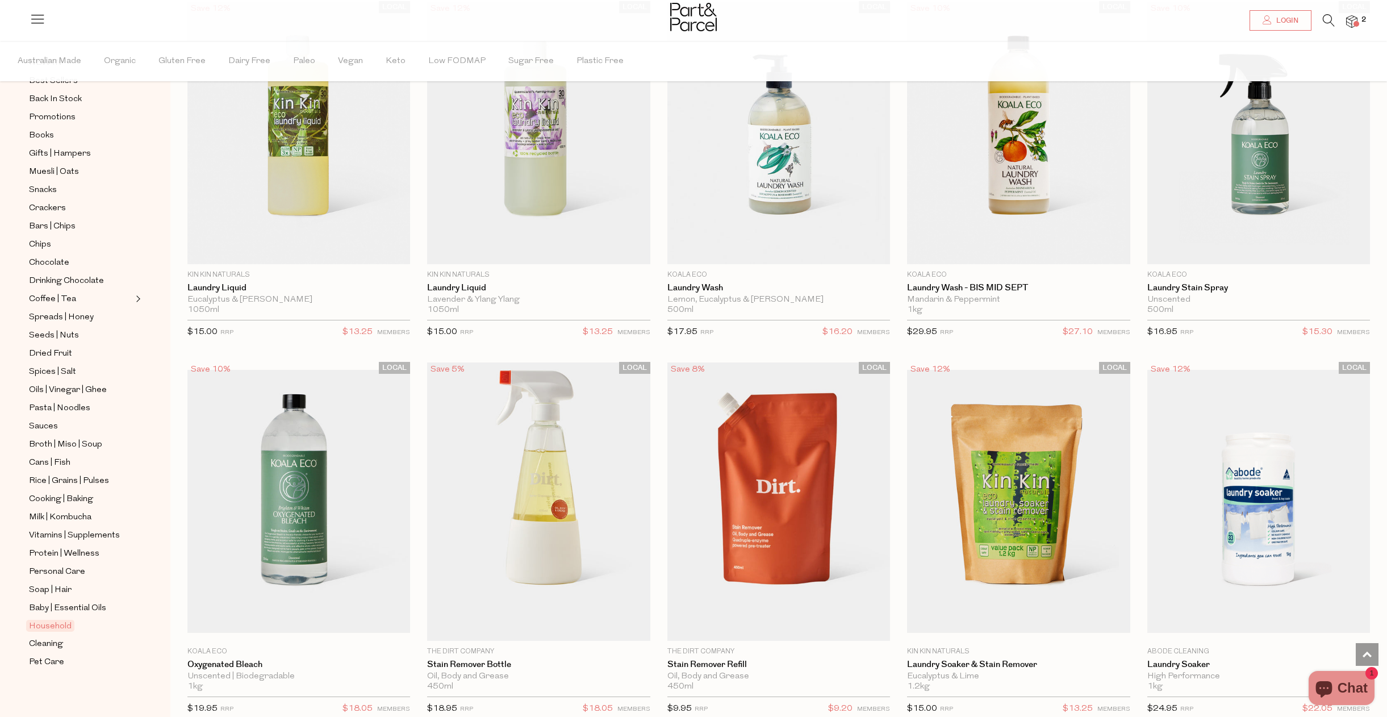
scroll to position [3049, 0]
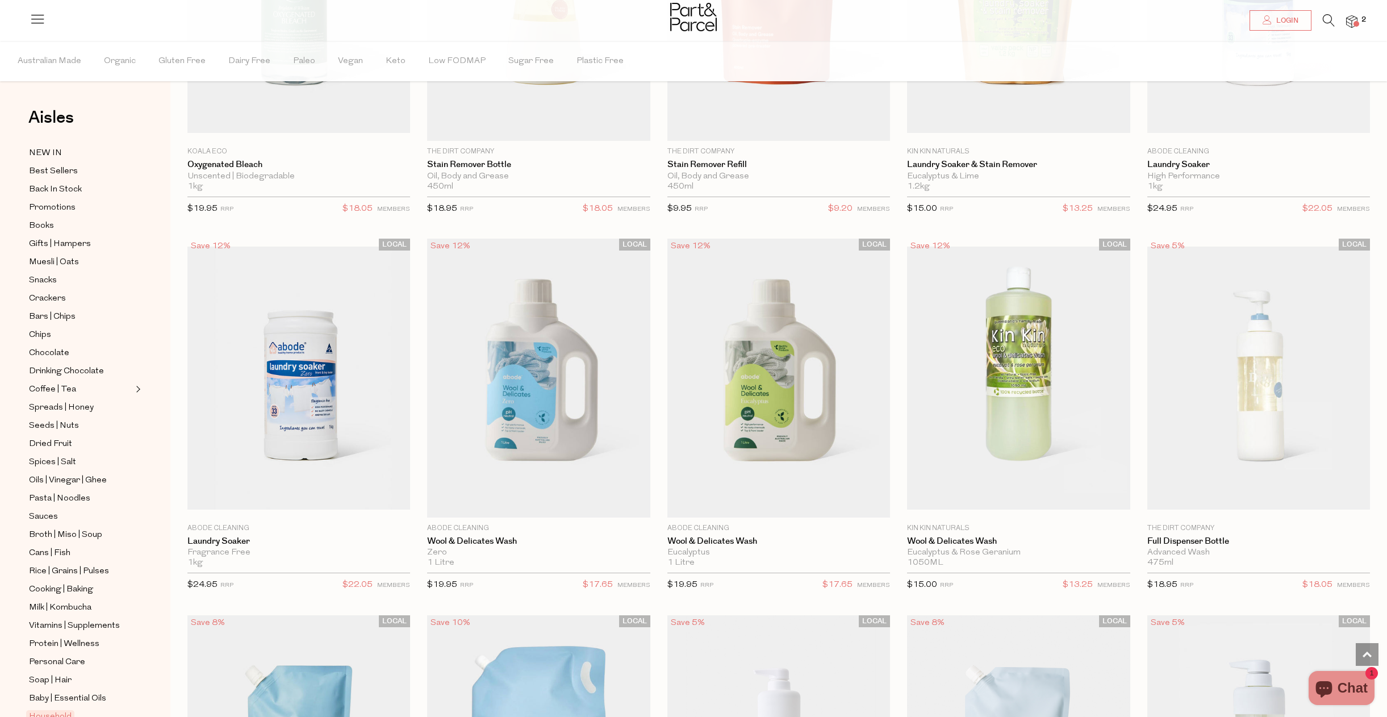
click at [1321, 19] on li at bounding box center [1322, 23] width 23 height 18
click at [1328, 18] on icon at bounding box center [1329, 20] width 12 height 12
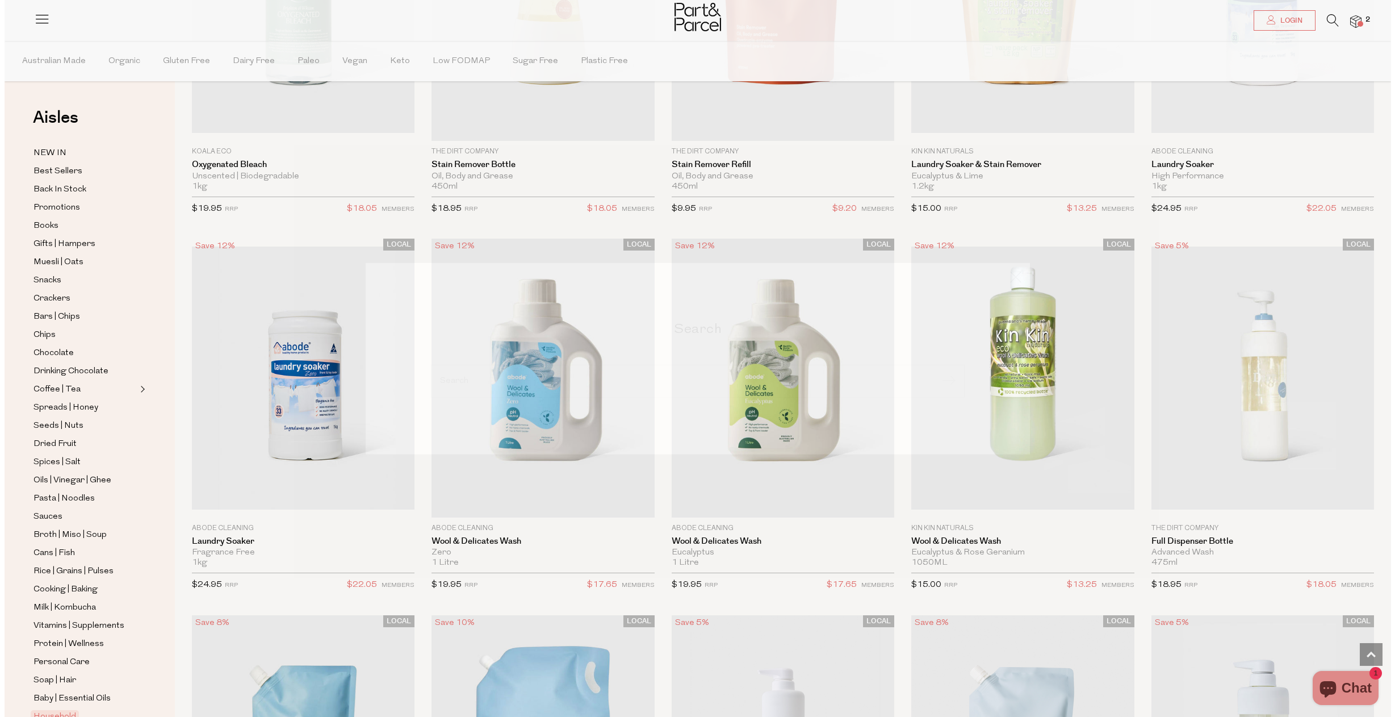
scroll to position [3566, 0]
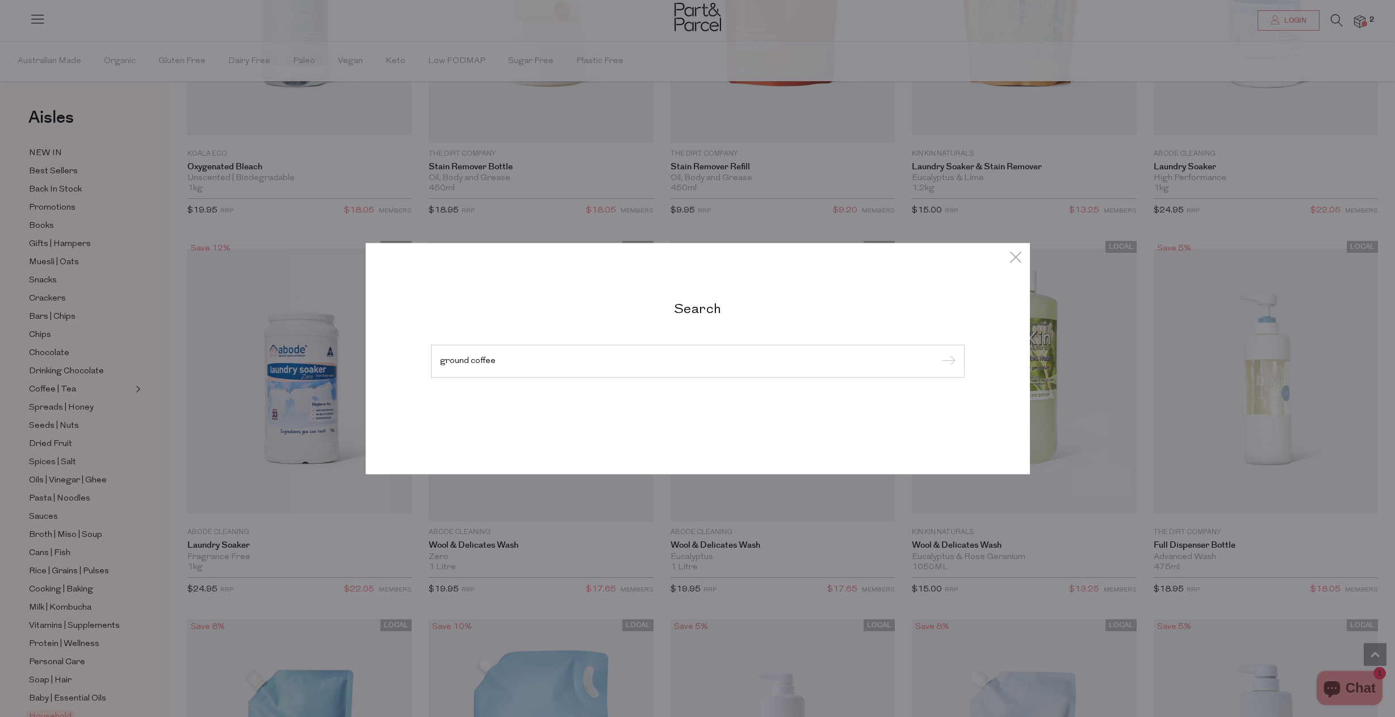
type input "ground coffee"
click at [939, 353] on input "submit" at bounding box center [947, 361] width 17 height 17
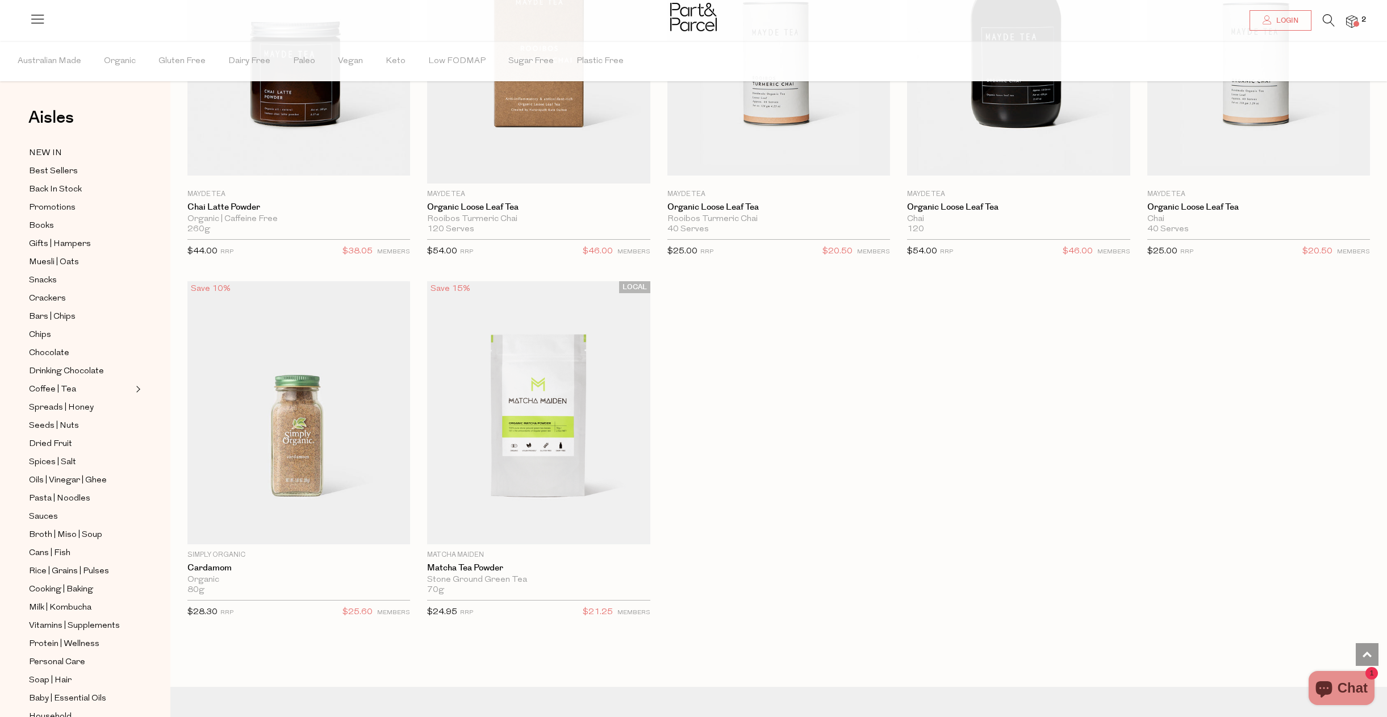
scroll to position [960, 0]
click at [44, 350] on span "Chocolate" at bounding box center [49, 353] width 40 height 14
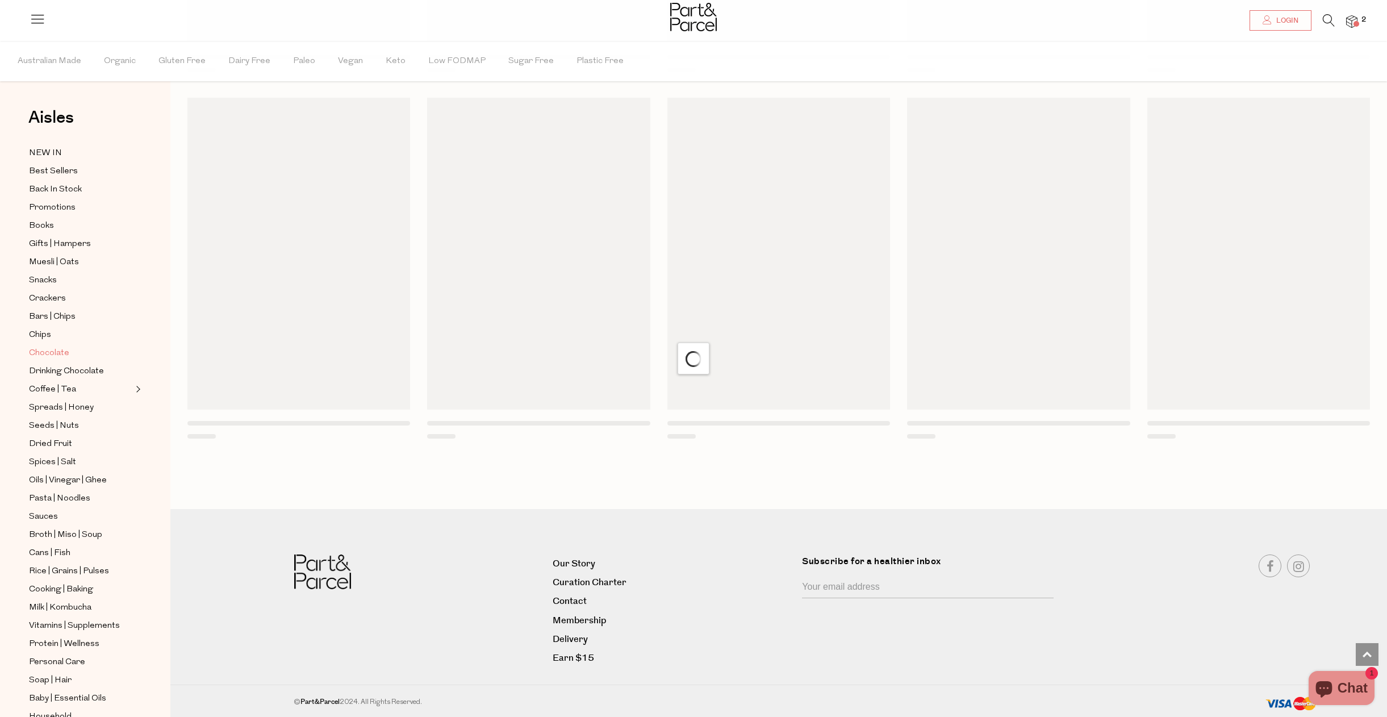
scroll to position [762, 0]
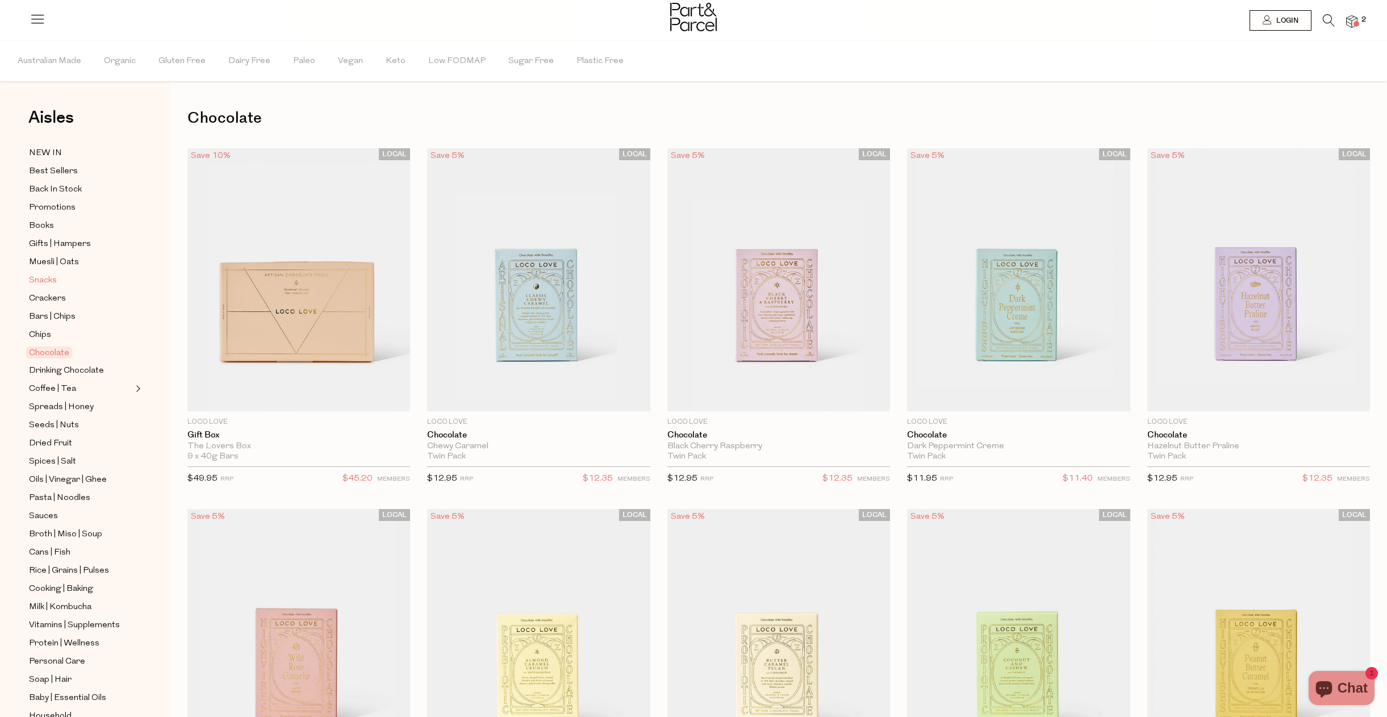
click at [50, 278] on span "Snacks" at bounding box center [43, 281] width 28 height 14
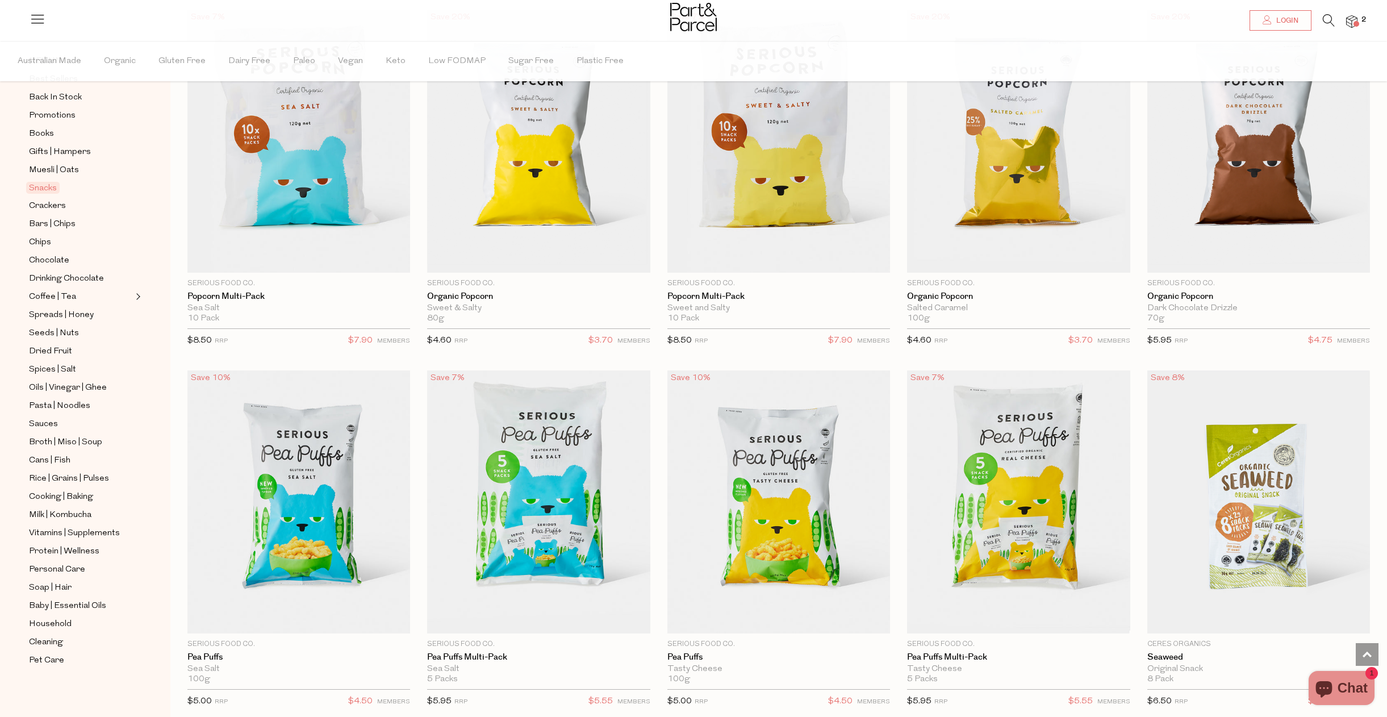
scroll to position [3135, 0]
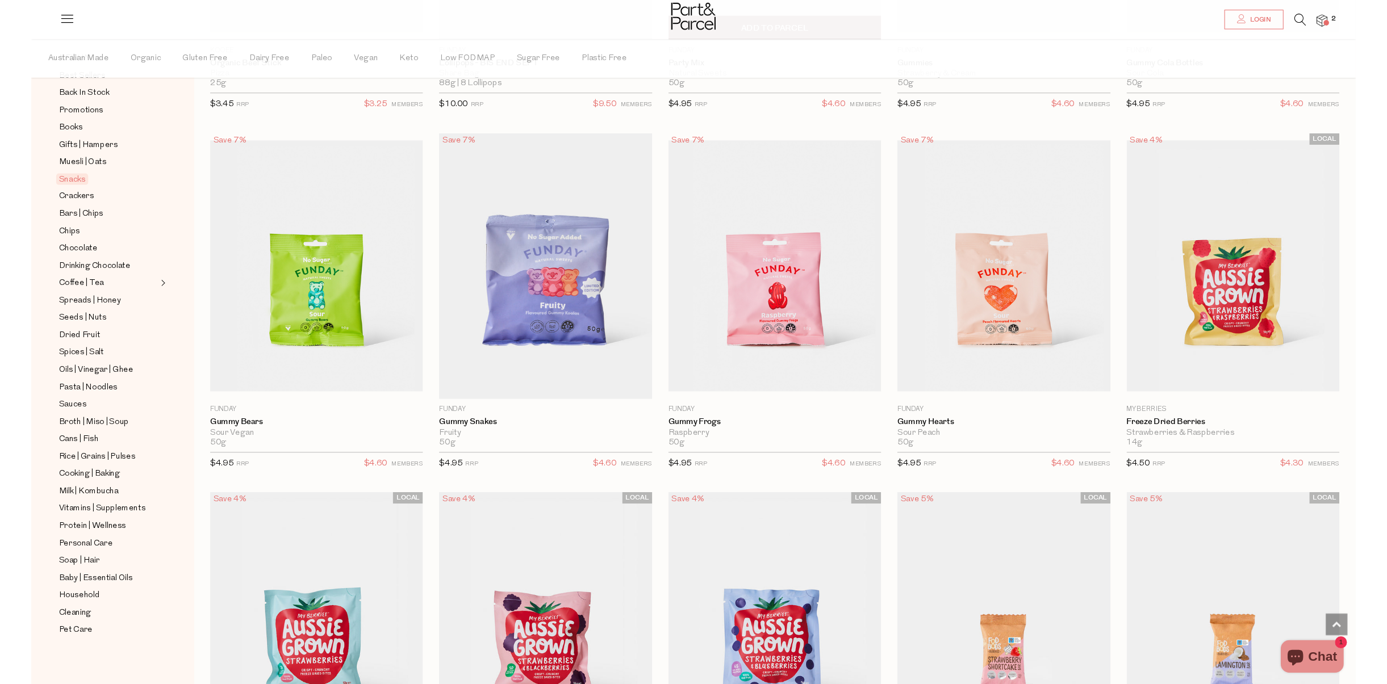
scroll to position [751, 0]
